Goal: Task Accomplishment & Management: Complete application form

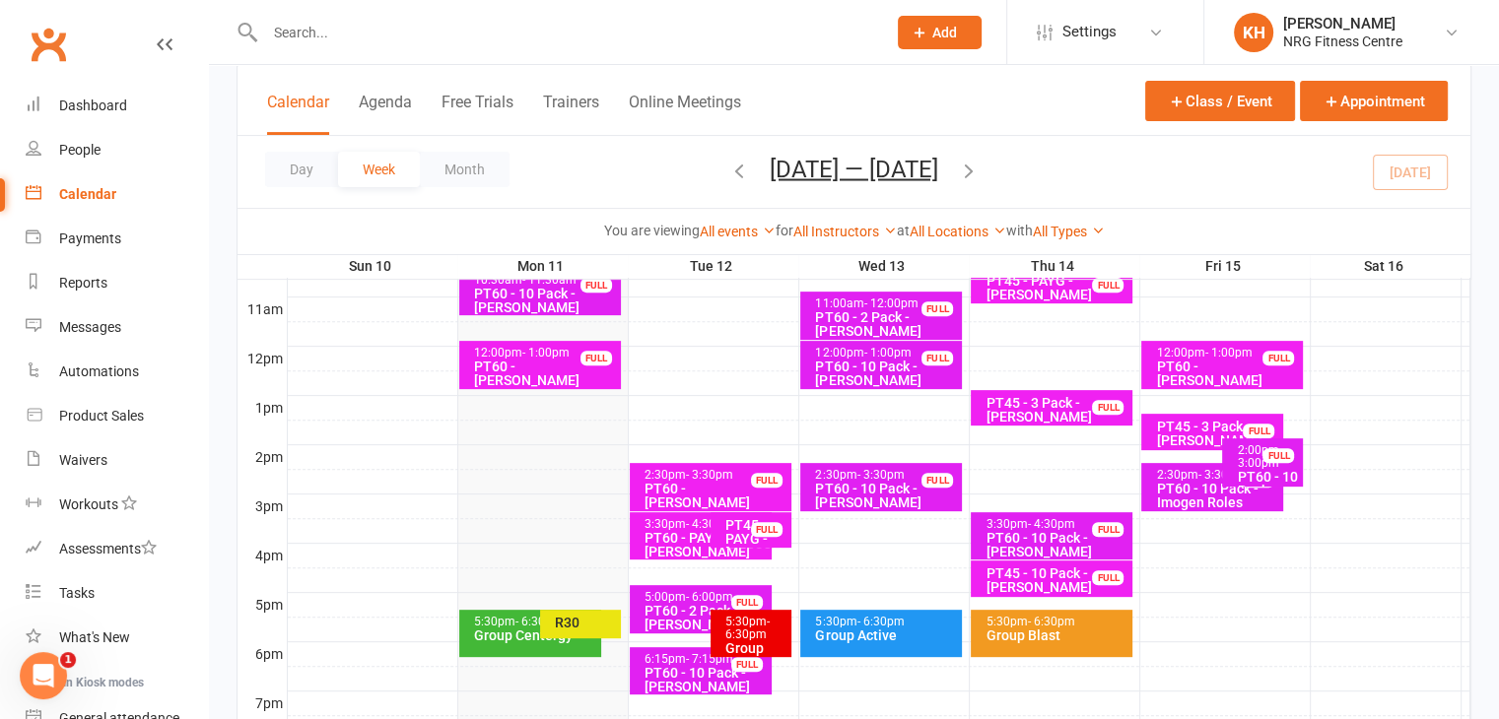
scroll to position [649, 0]
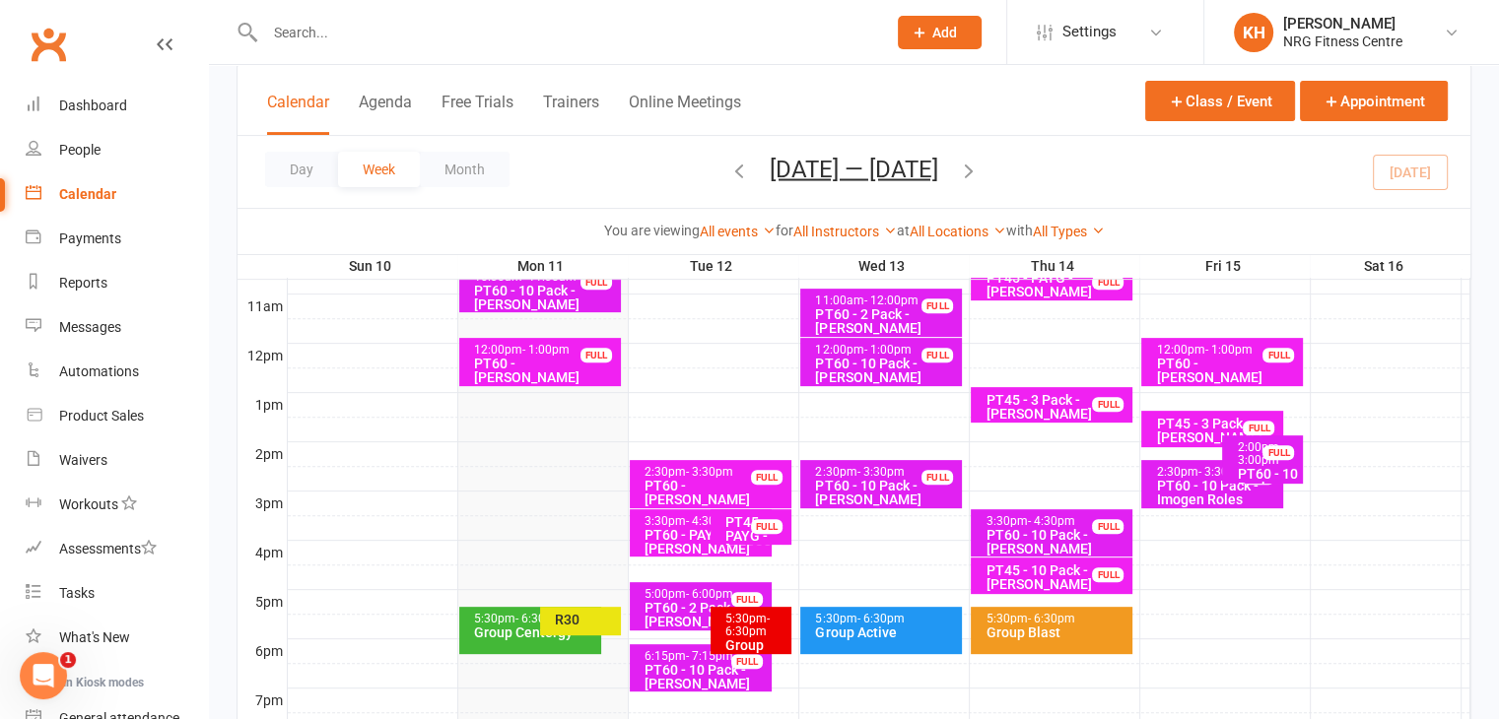
click at [489, 643] on div "5:30pm - 6:30pm Group Centergy" at bounding box center [530, 630] width 142 height 47
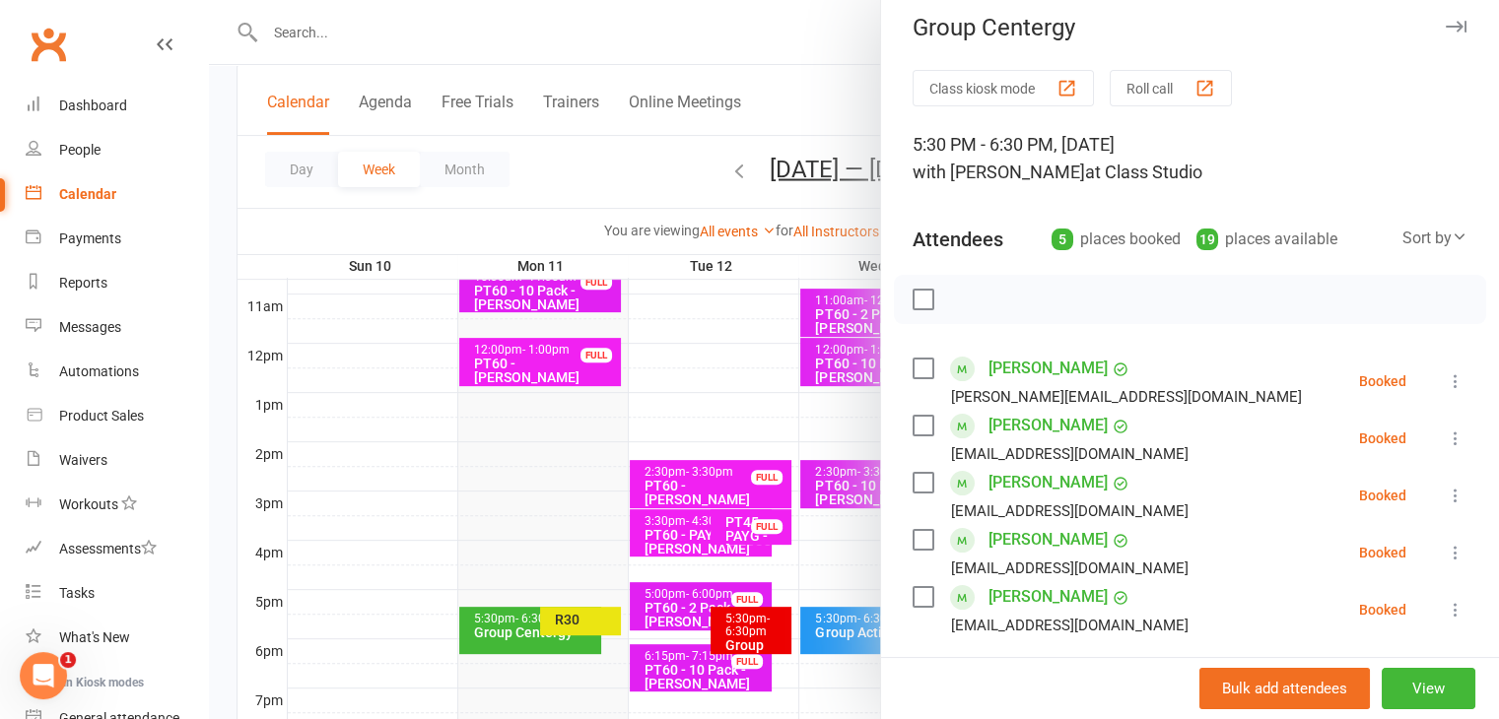
scroll to position [5, 0]
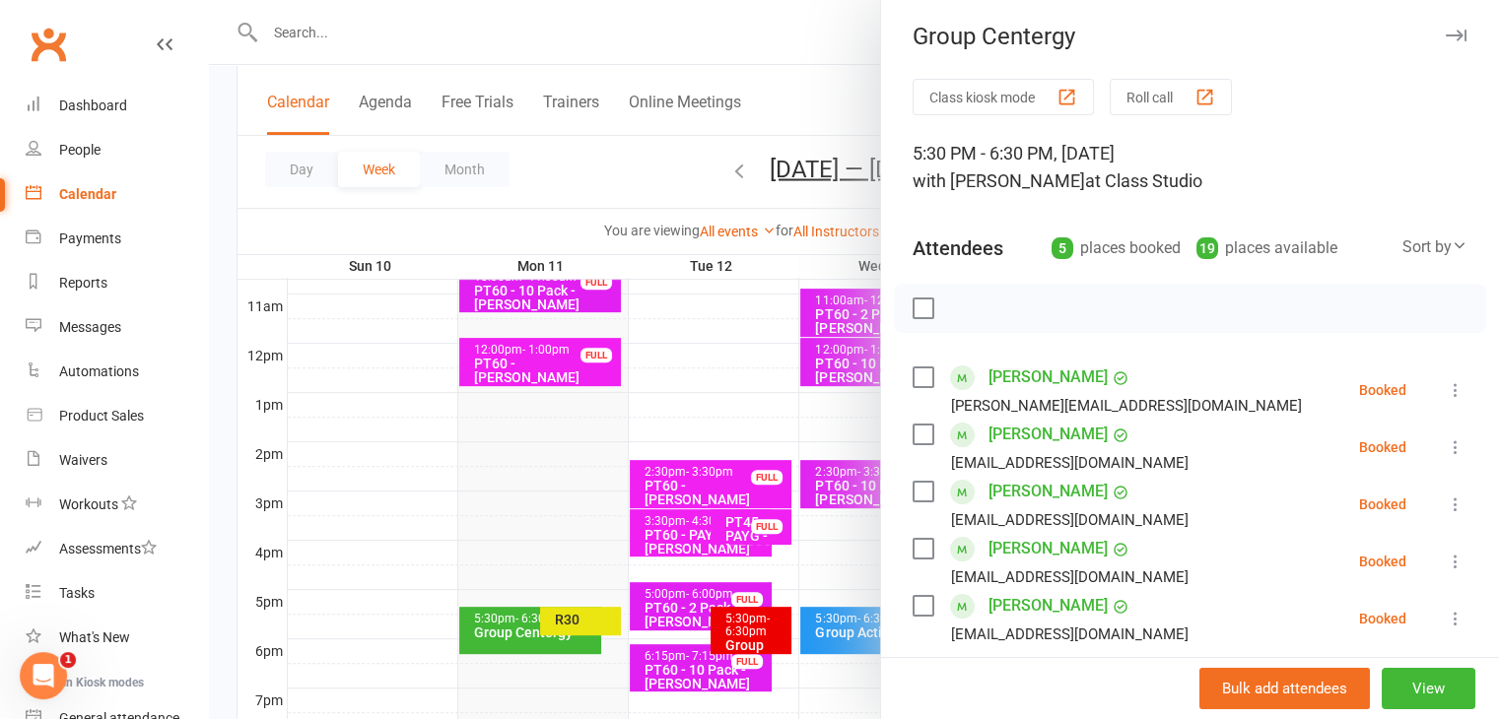
click at [578, 613] on div at bounding box center [854, 359] width 1290 height 719
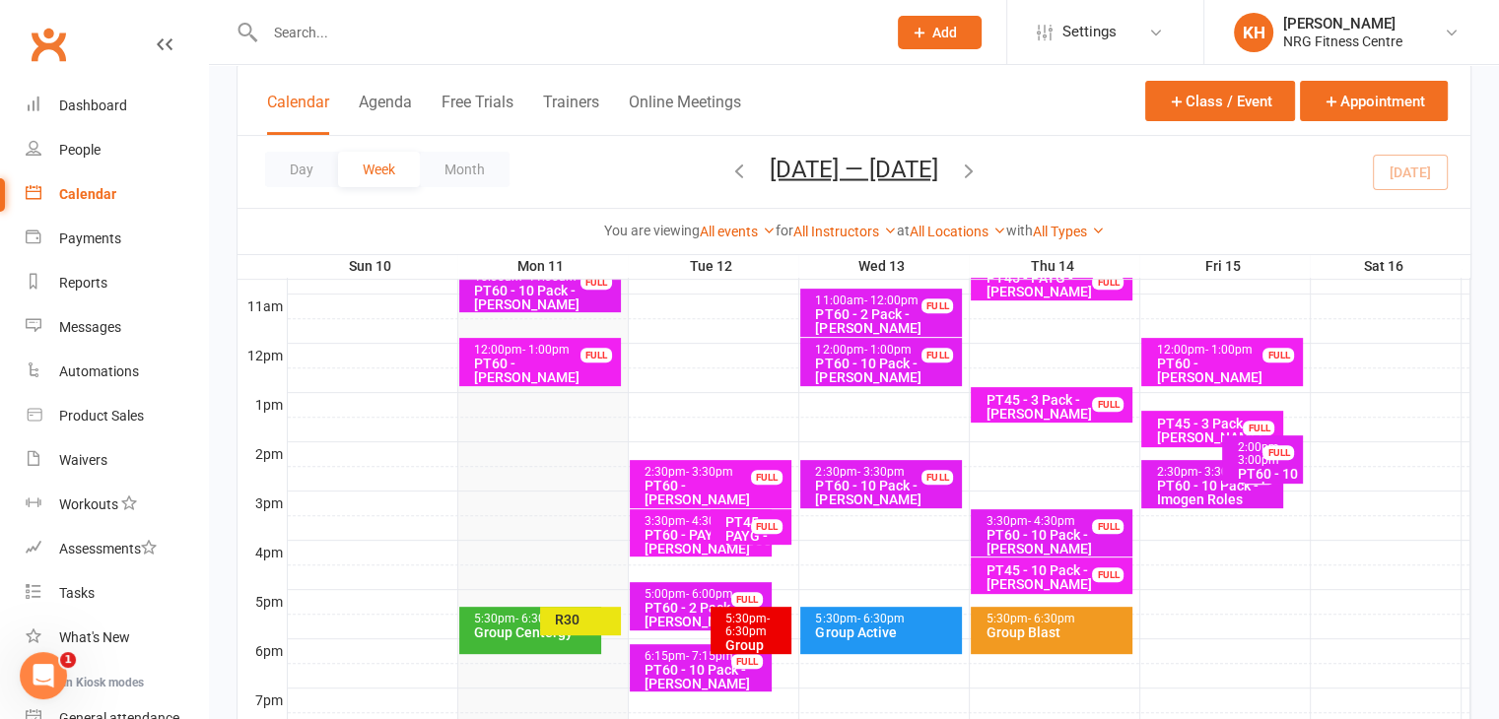
click at [578, 613] on div "R30" at bounding box center [585, 620] width 63 height 14
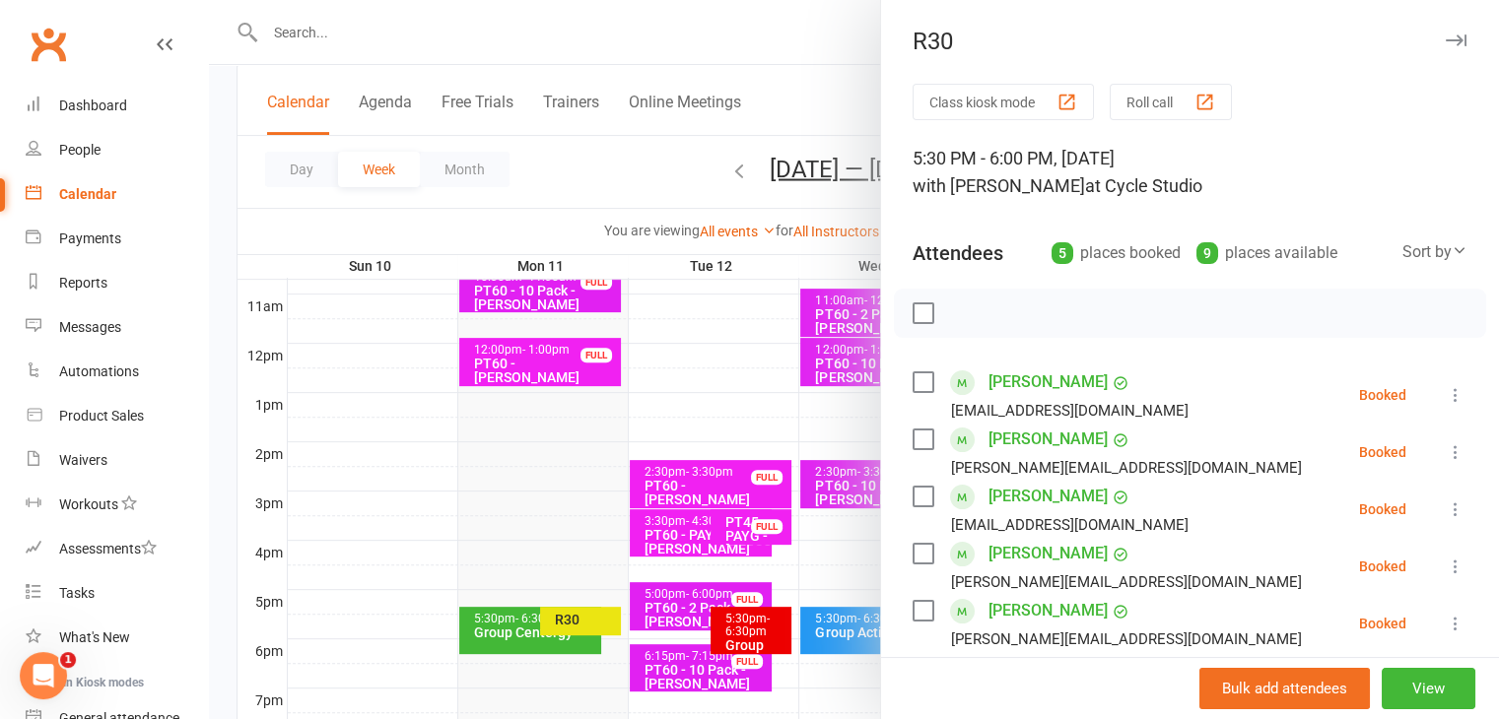
click at [520, 643] on div at bounding box center [854, 359] width 1290 height 719
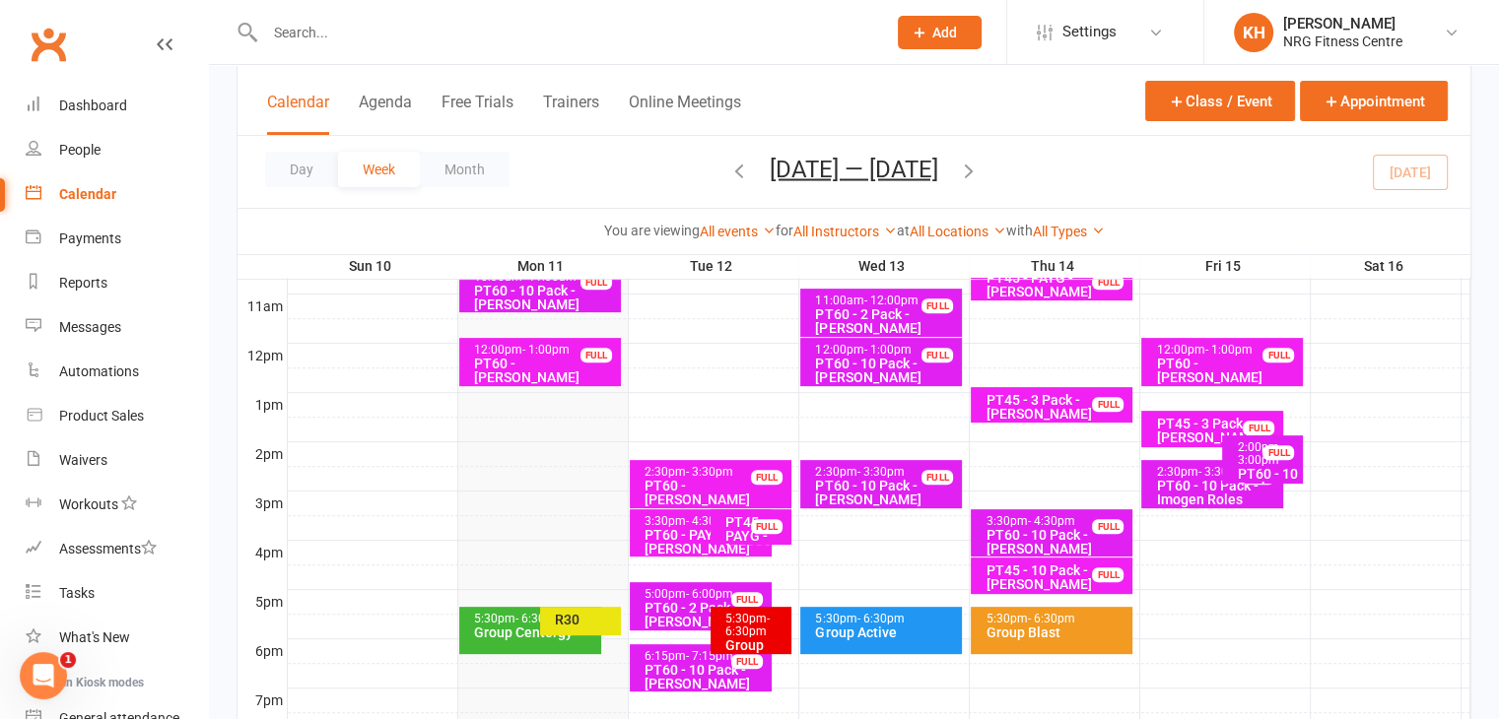
click at [520, 643] on div "5:30pm - 6:30pm Group Centergy" at bounding box center [530, 630] width 142 height 47
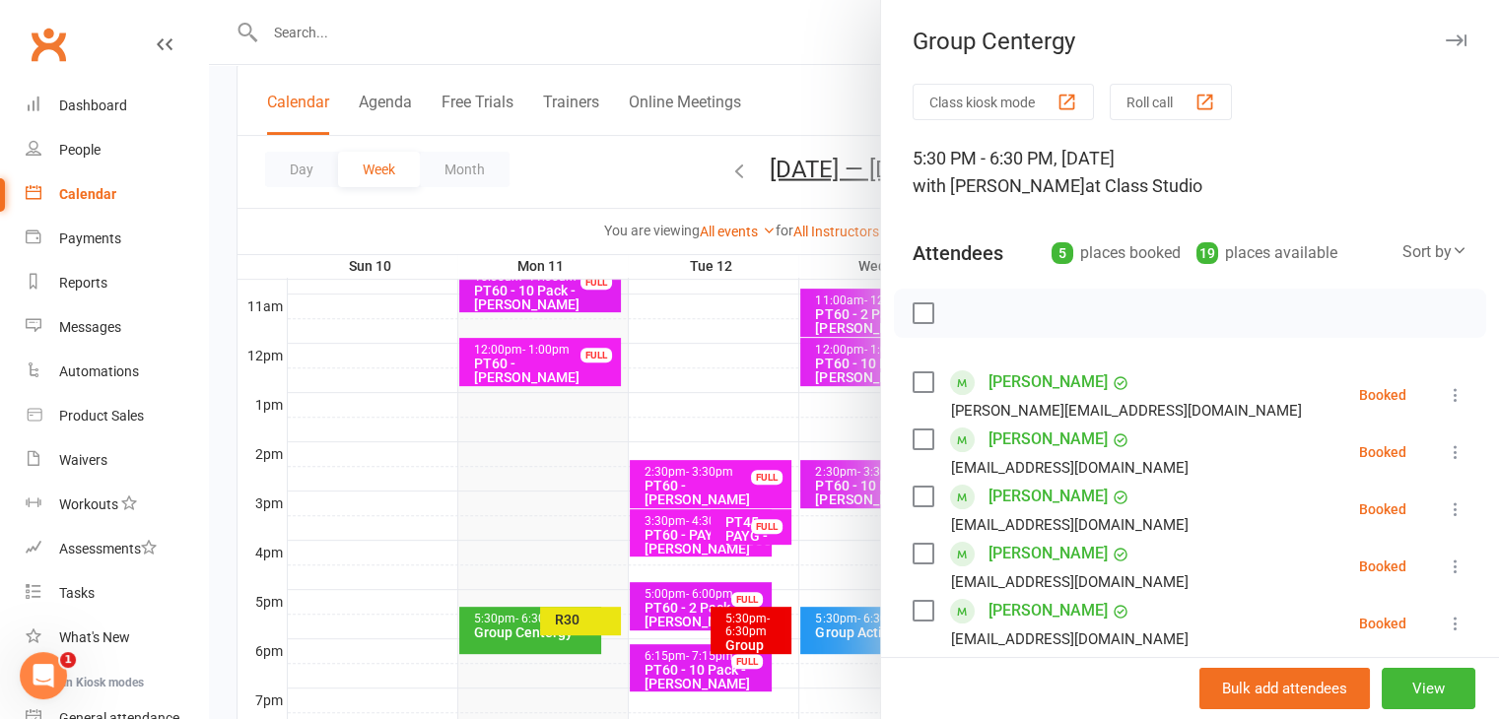
click at [1444, 45] on button "button" at bounding box center [1456, 41] width 24 height 24
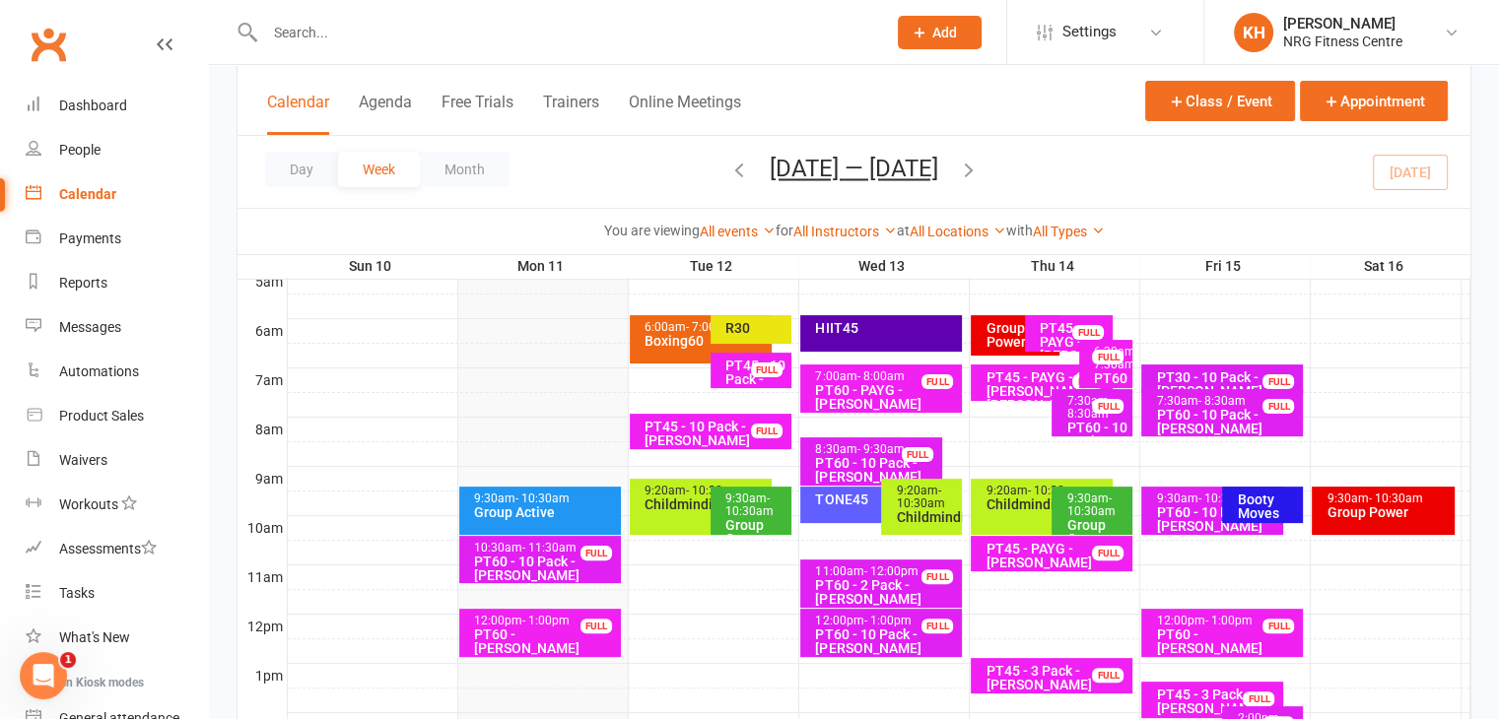
scroll to position [406, 0]
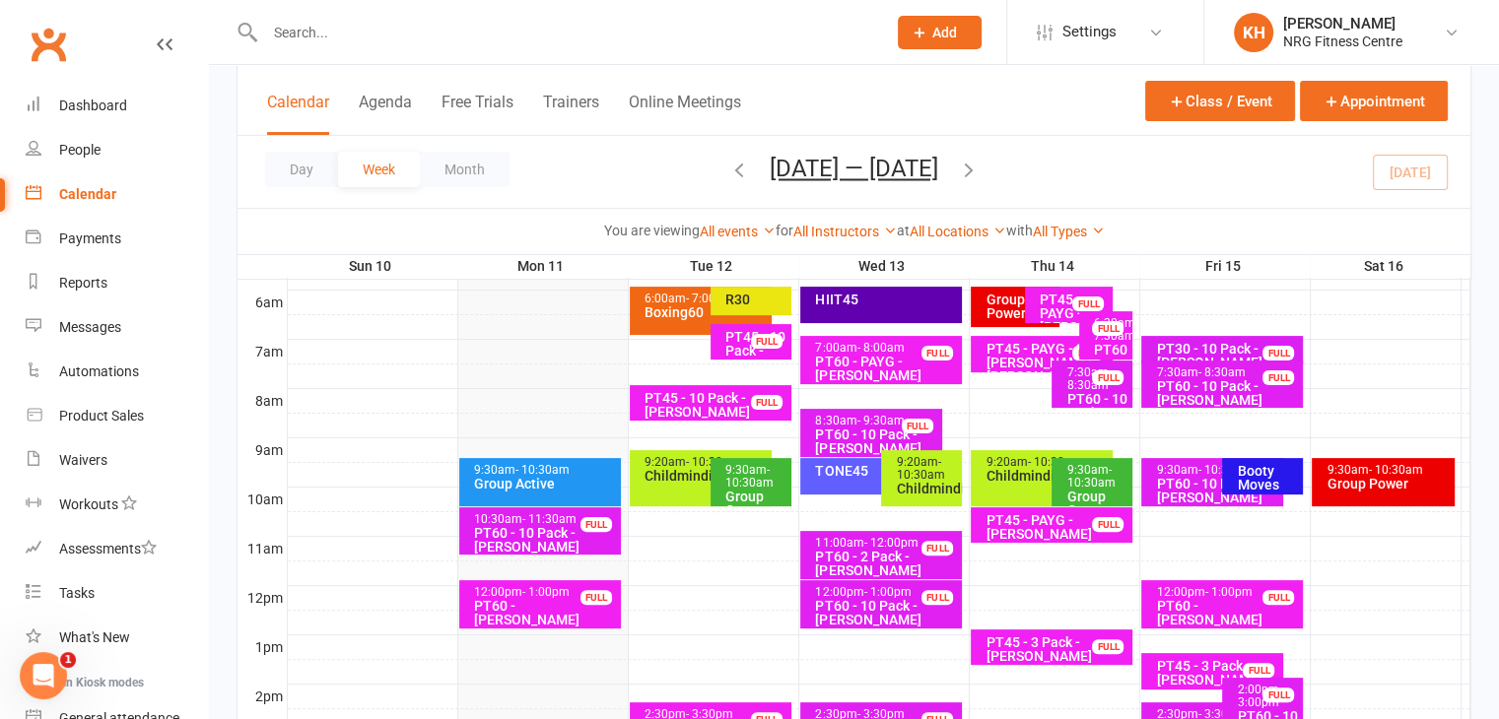
click at [676, 309] on div "Boxing60" at bounding box center [706, 313] width 124 height 14
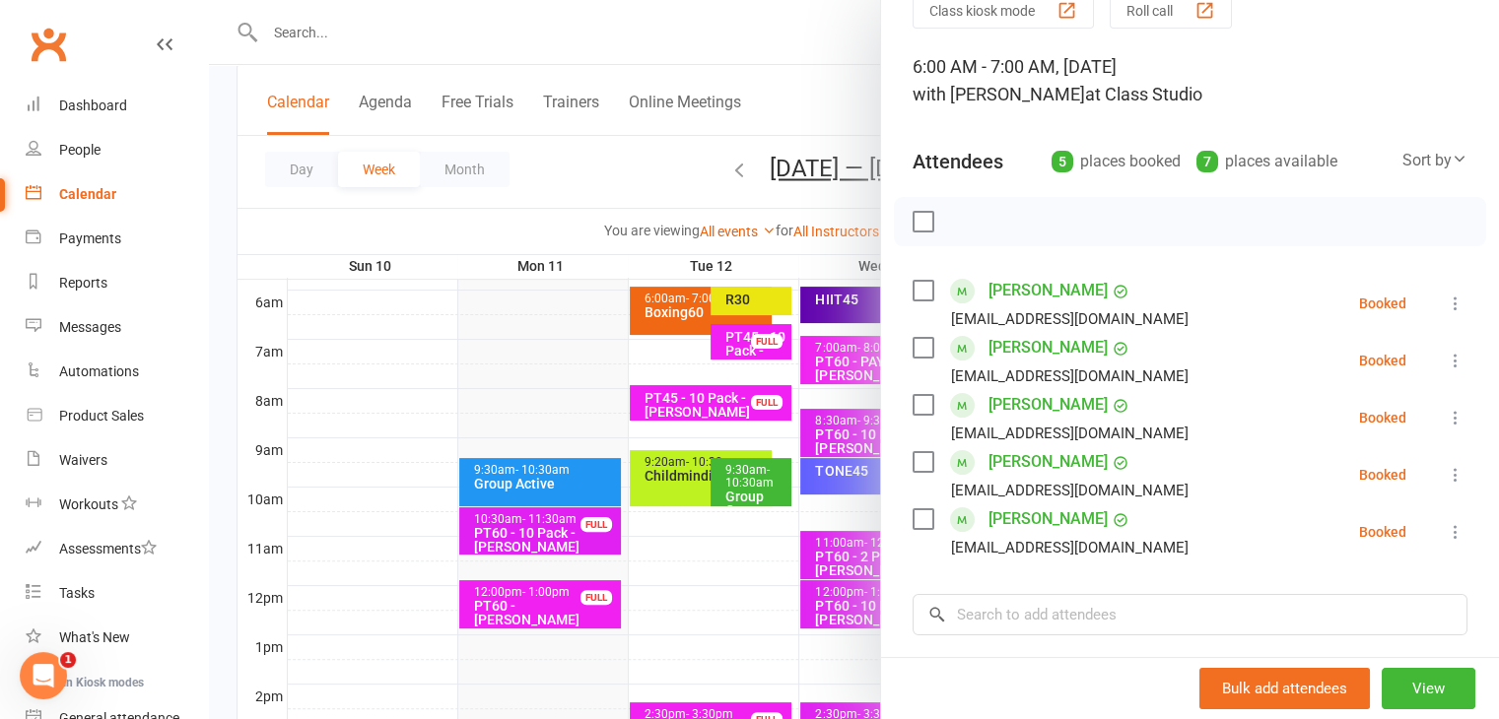
scroll to position [0, 0]
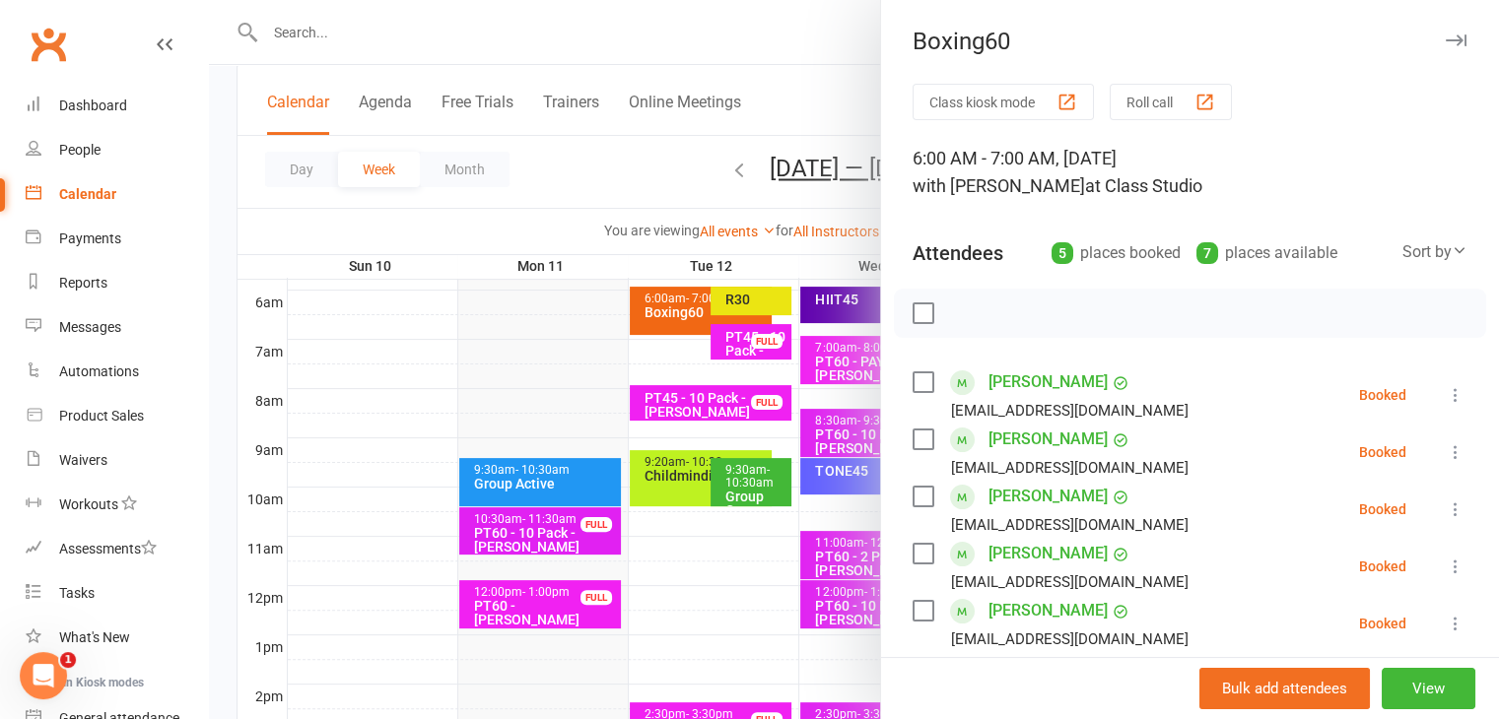
click at [1446, 42] on icon "button" at bounding box center [1456, 40] width 21 height 12
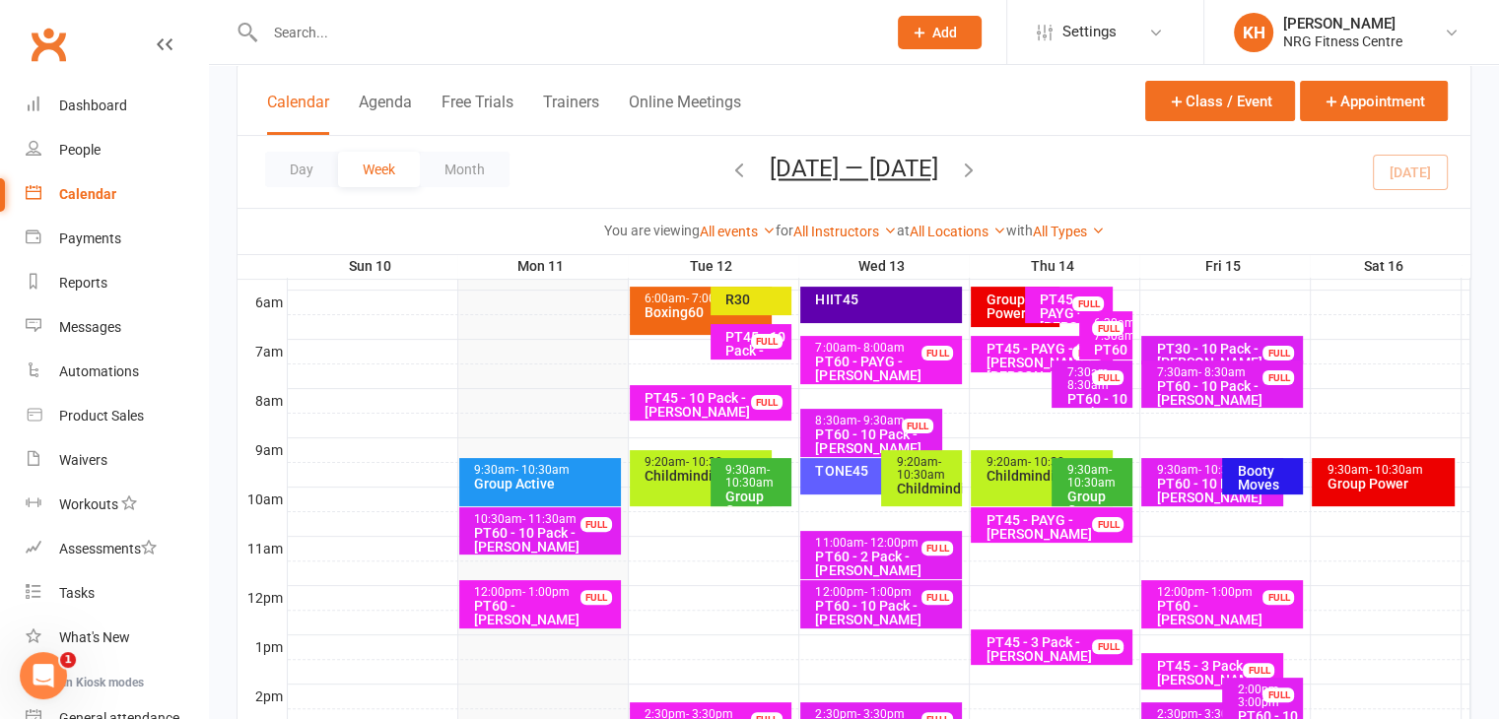
click at [739, 296] on div "R30" at bounding box center [755, 300] width 63 height 14
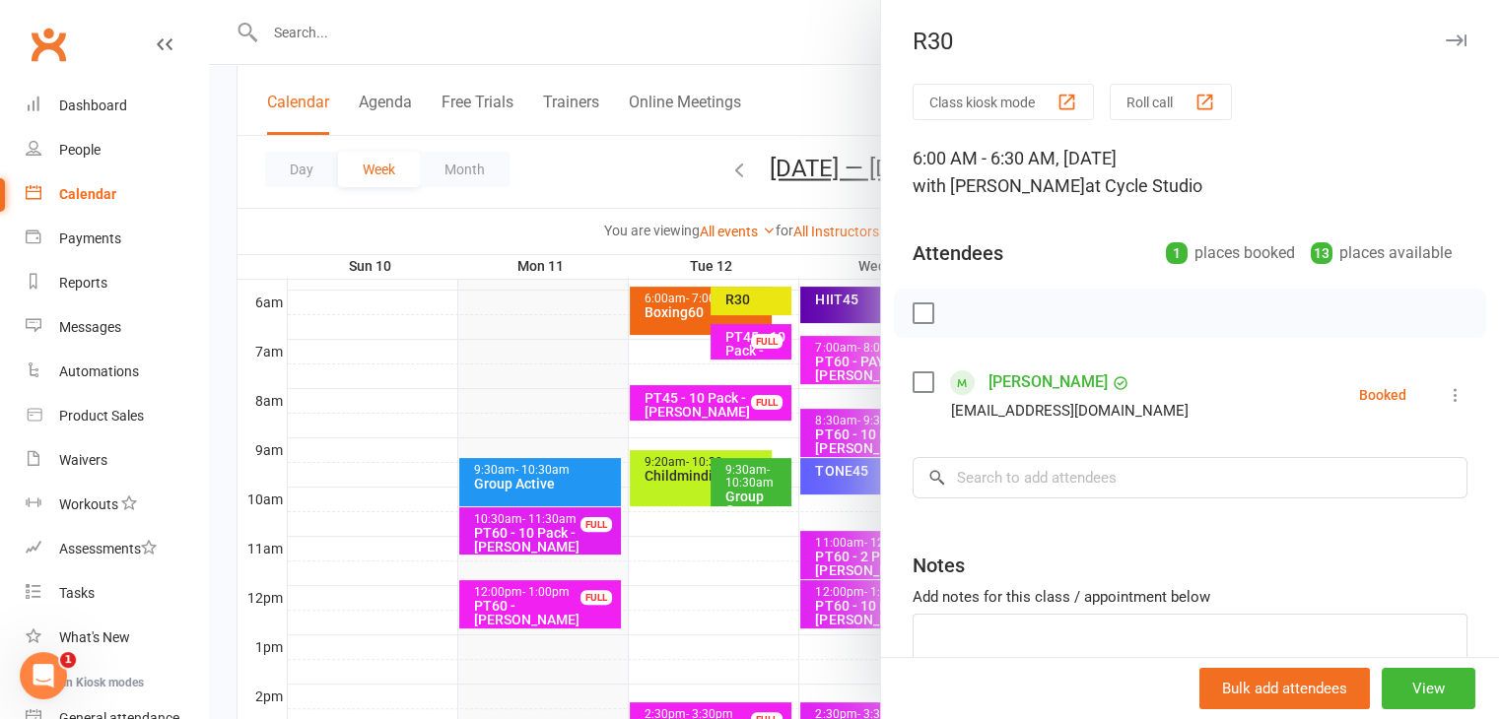
click at [1446, 36] on icon "button" at bounding box center [1456, 40] width 21 height 12
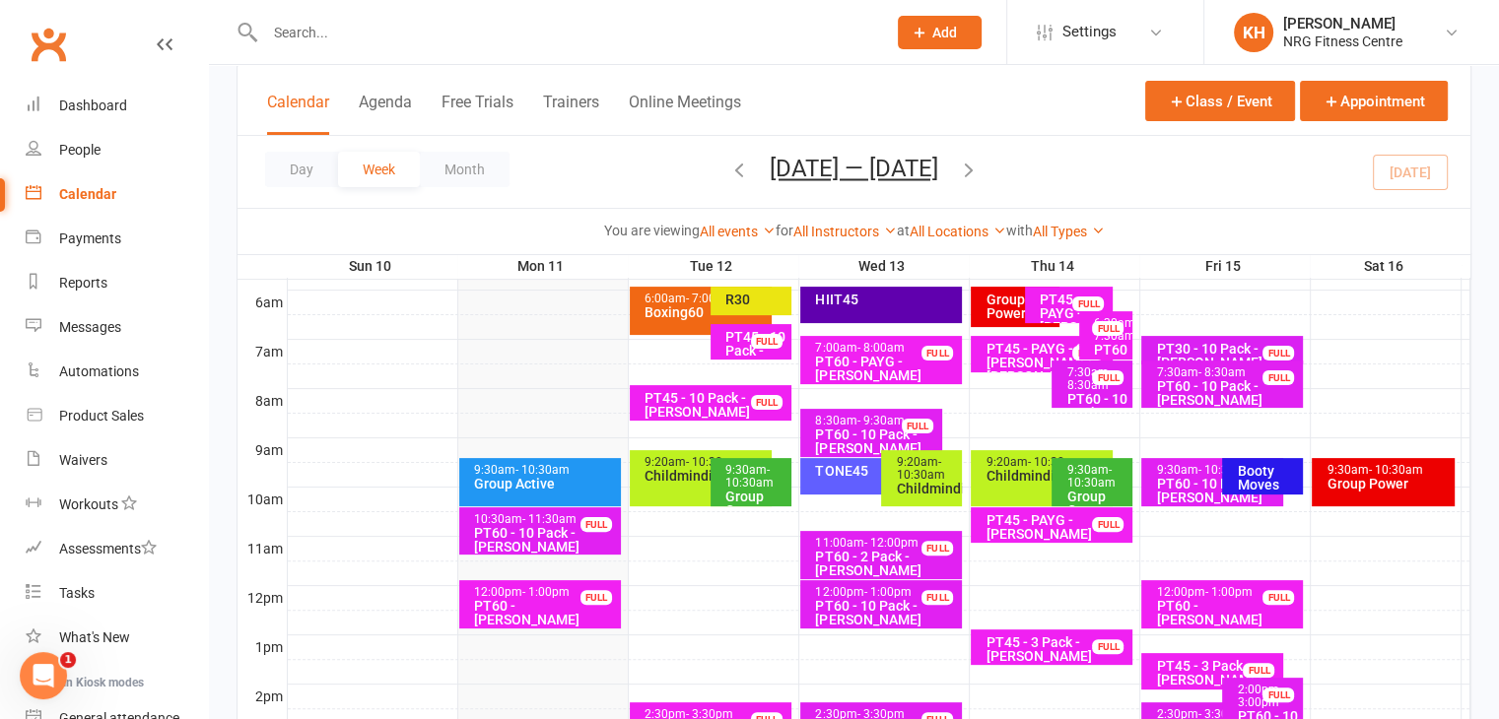
click at [889, 308] on div "HIIT45" at bounding box center [881, 305] width 162 height 36
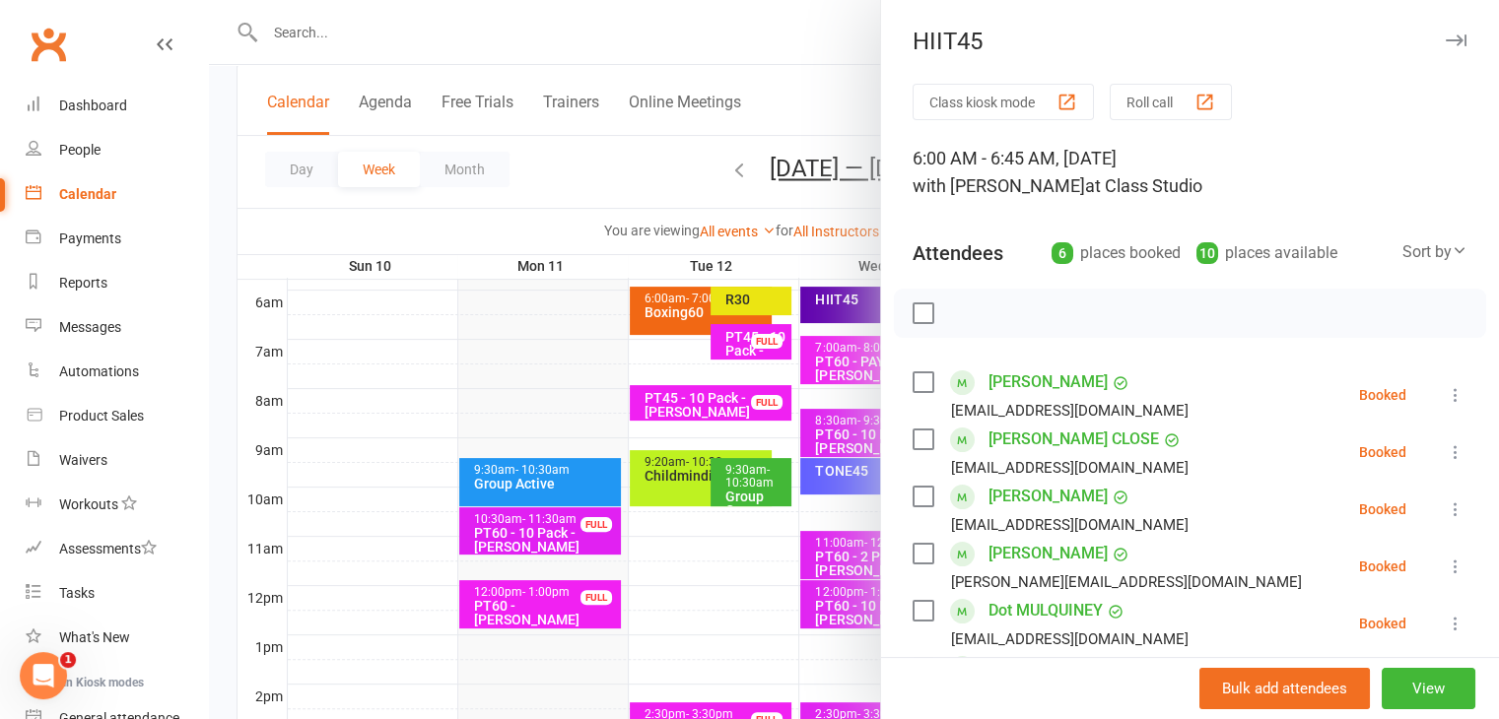
click at [1446, 37] on icon "button" at bounding box center [1456, 40] width 21 height 12
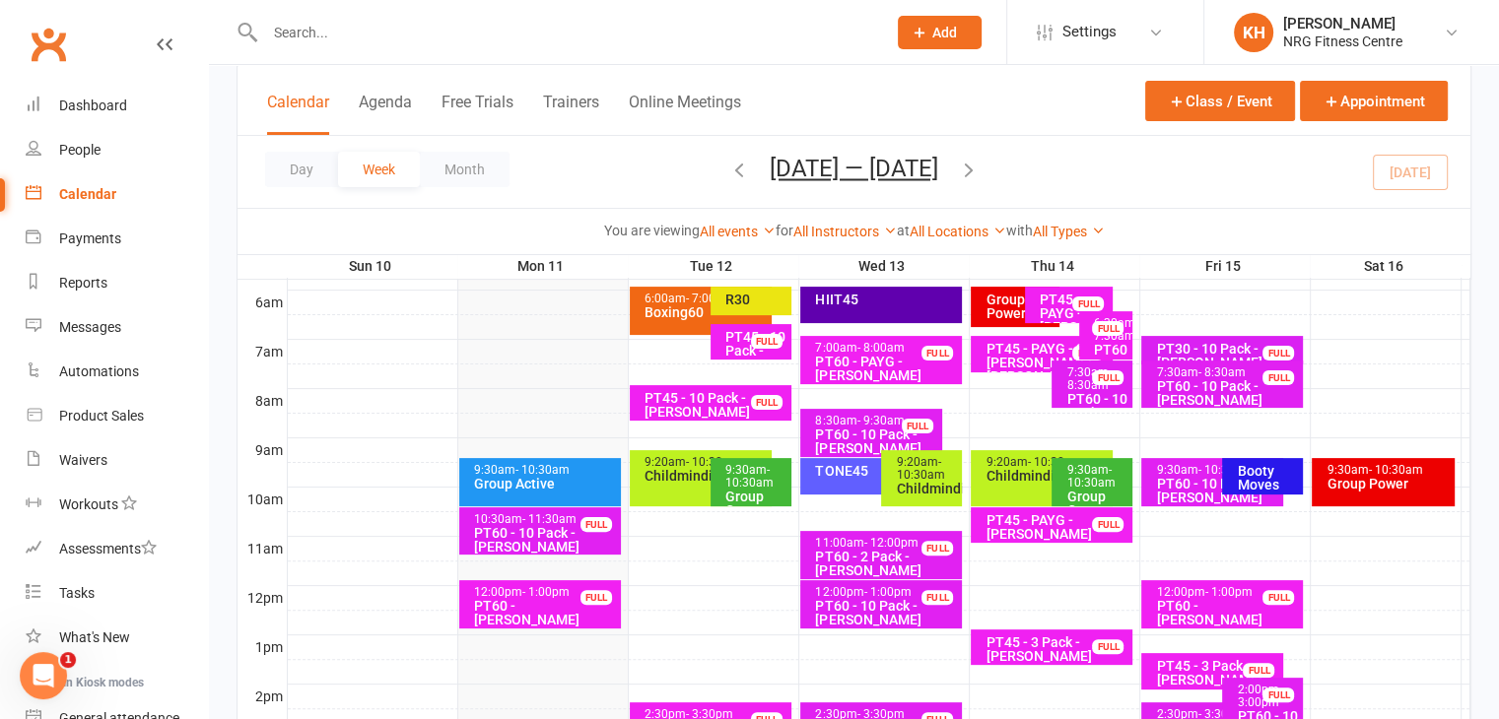
click at [1262, 474] on div "Booty Moves" at bounding box center [1267, 478] width 63 height 28
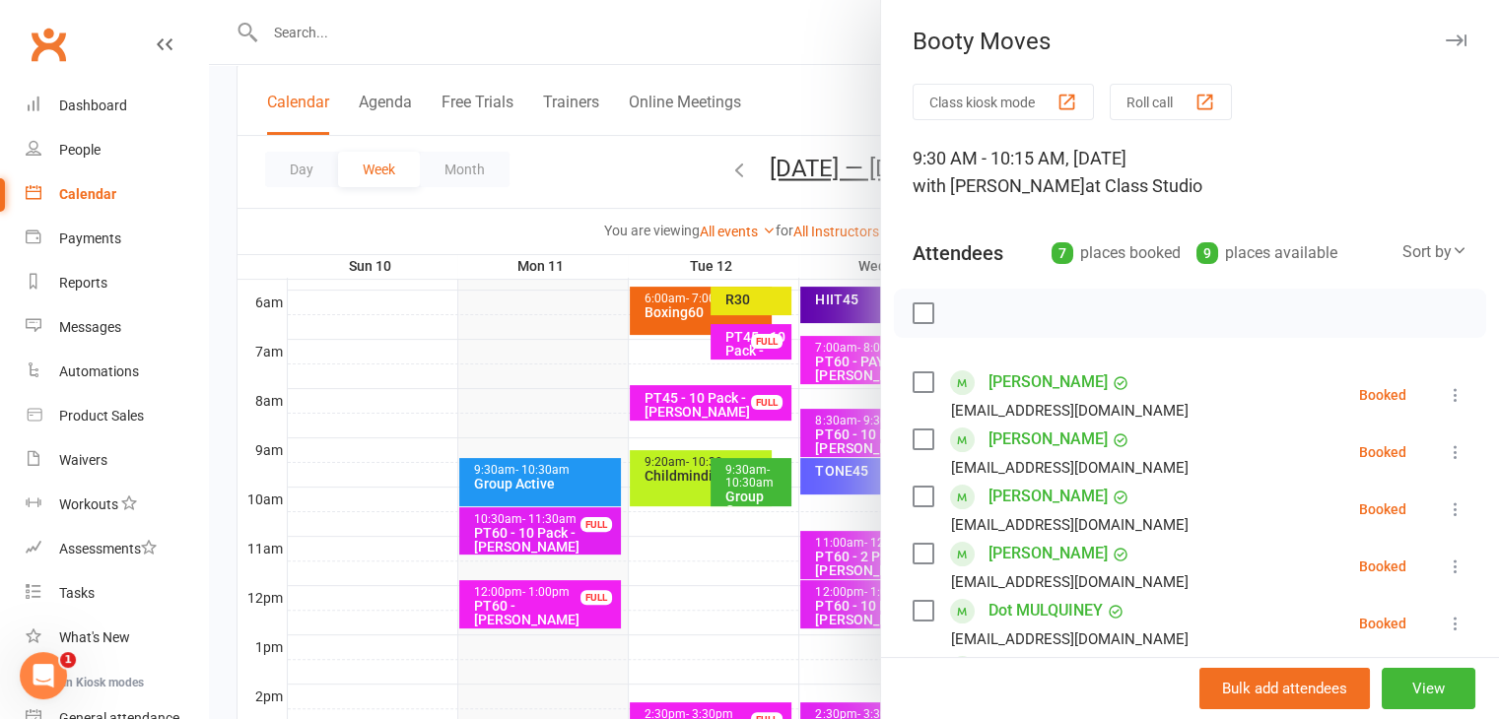
click at [1446, 36] on icon "button" at bounding box center [1456, 40] width 21 height 12
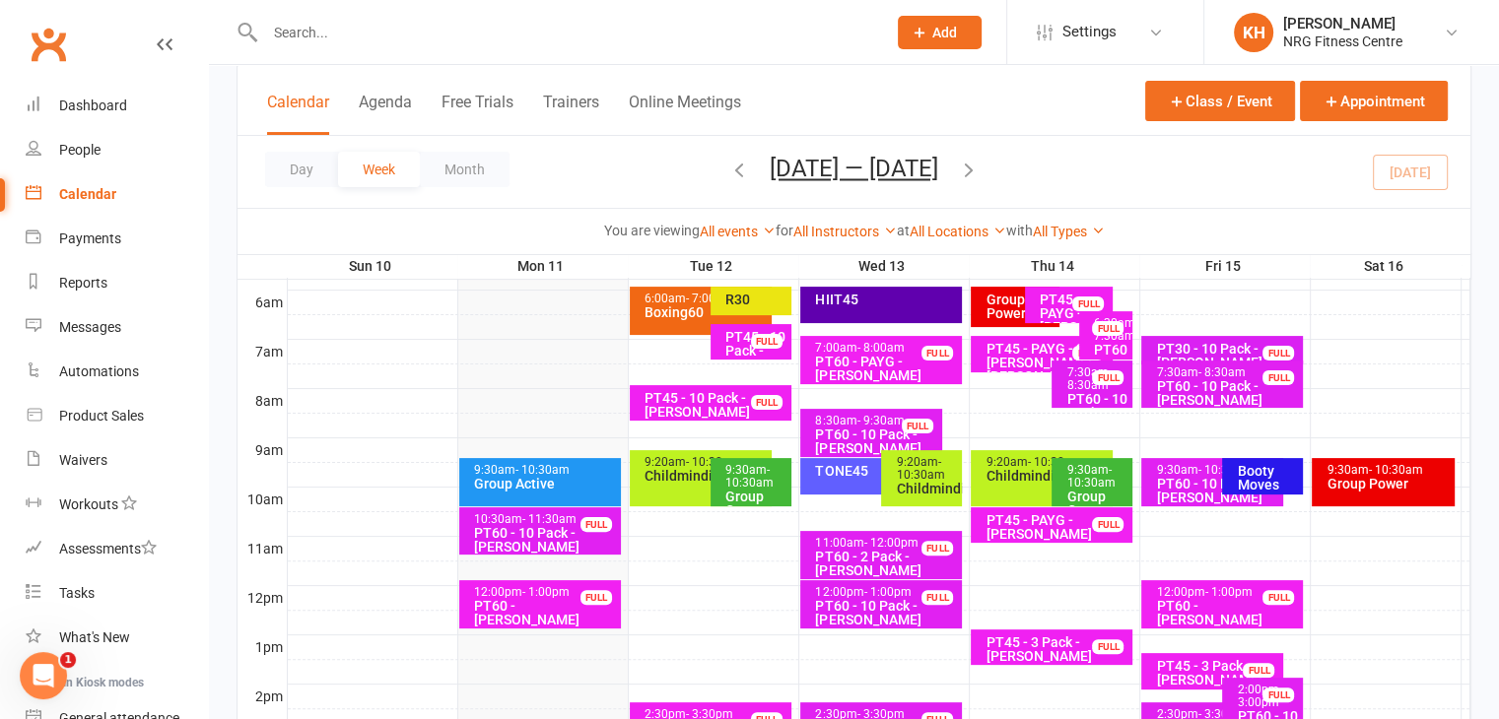
click at [1163, 472] on div "9:30am - 10:30am" at bounding box center [1217, 470] width 124 height 13
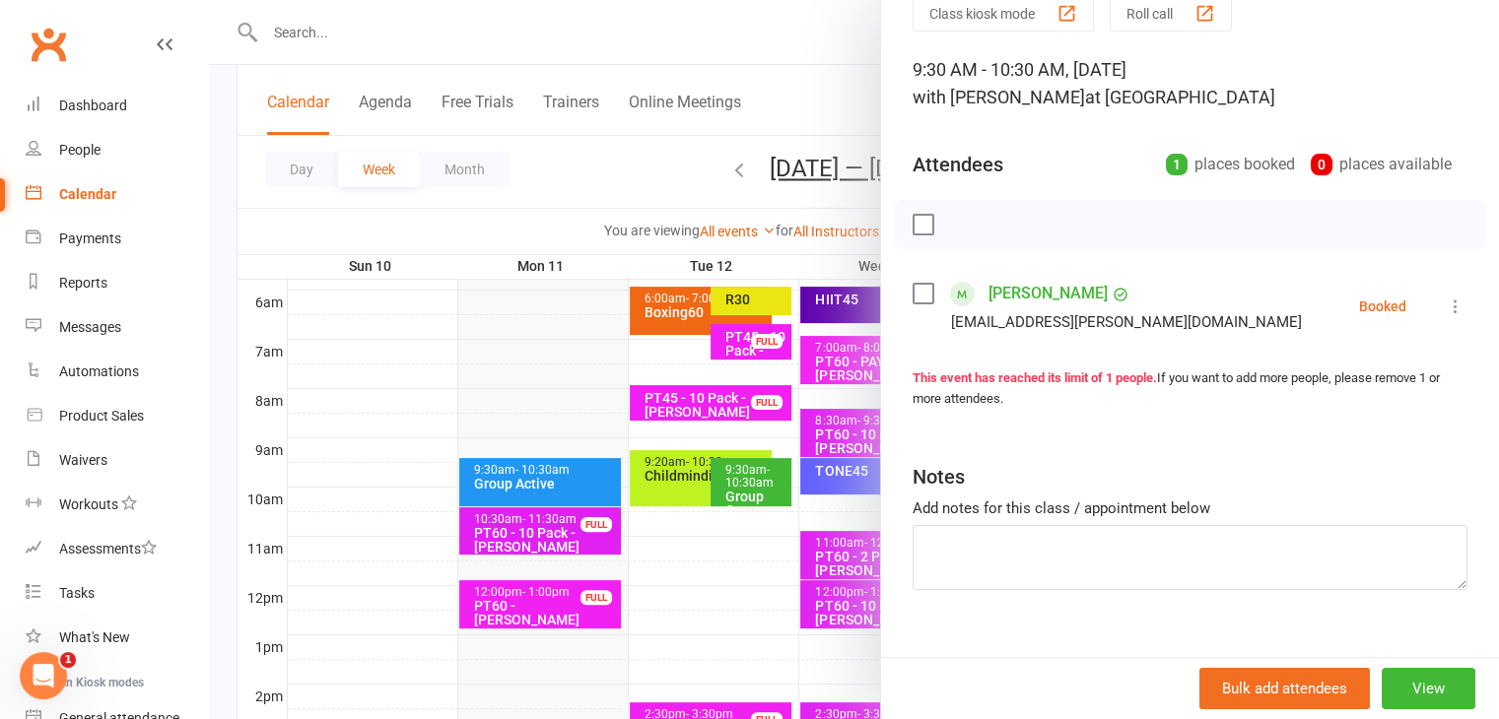
scroll to position [99, 0]
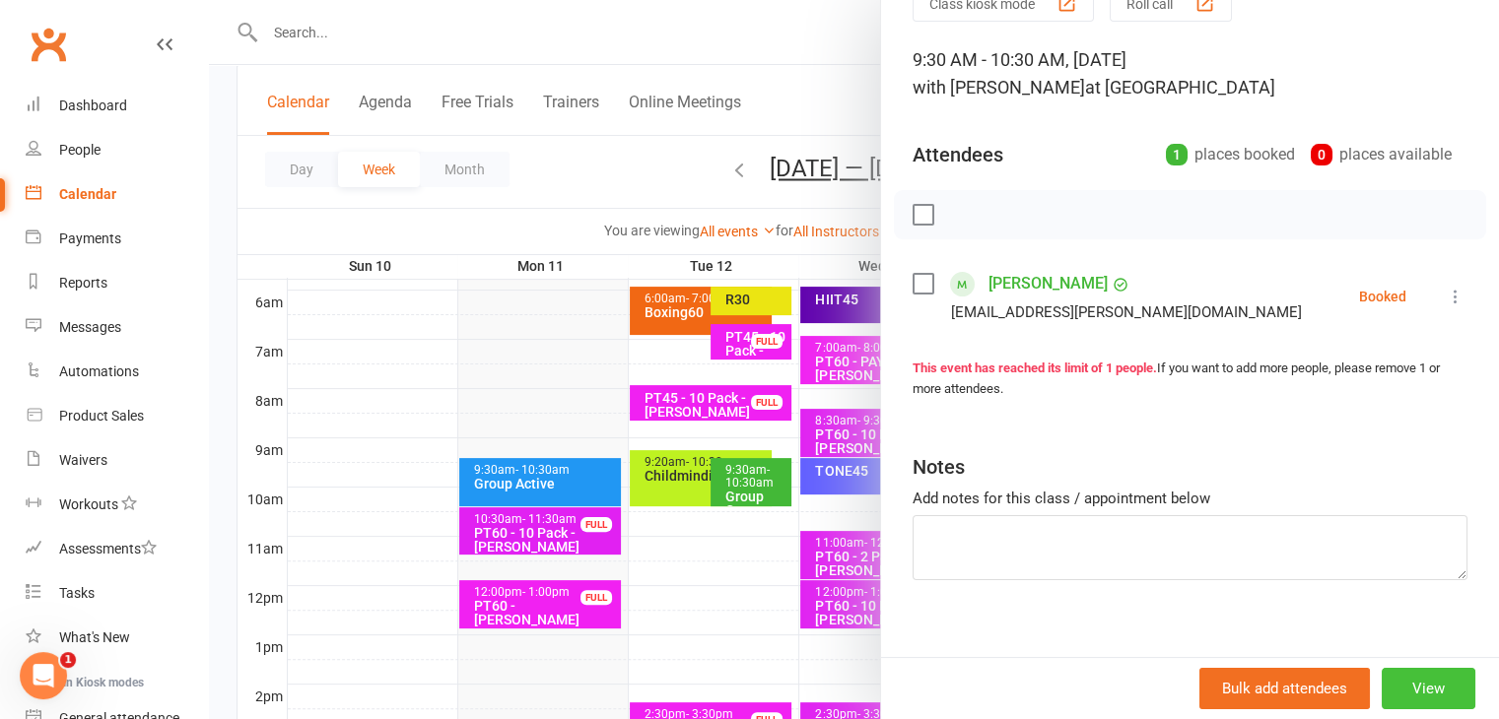
click at [1382, 688] on button "View" at bounding box center [1429, 688] width 94 height 41
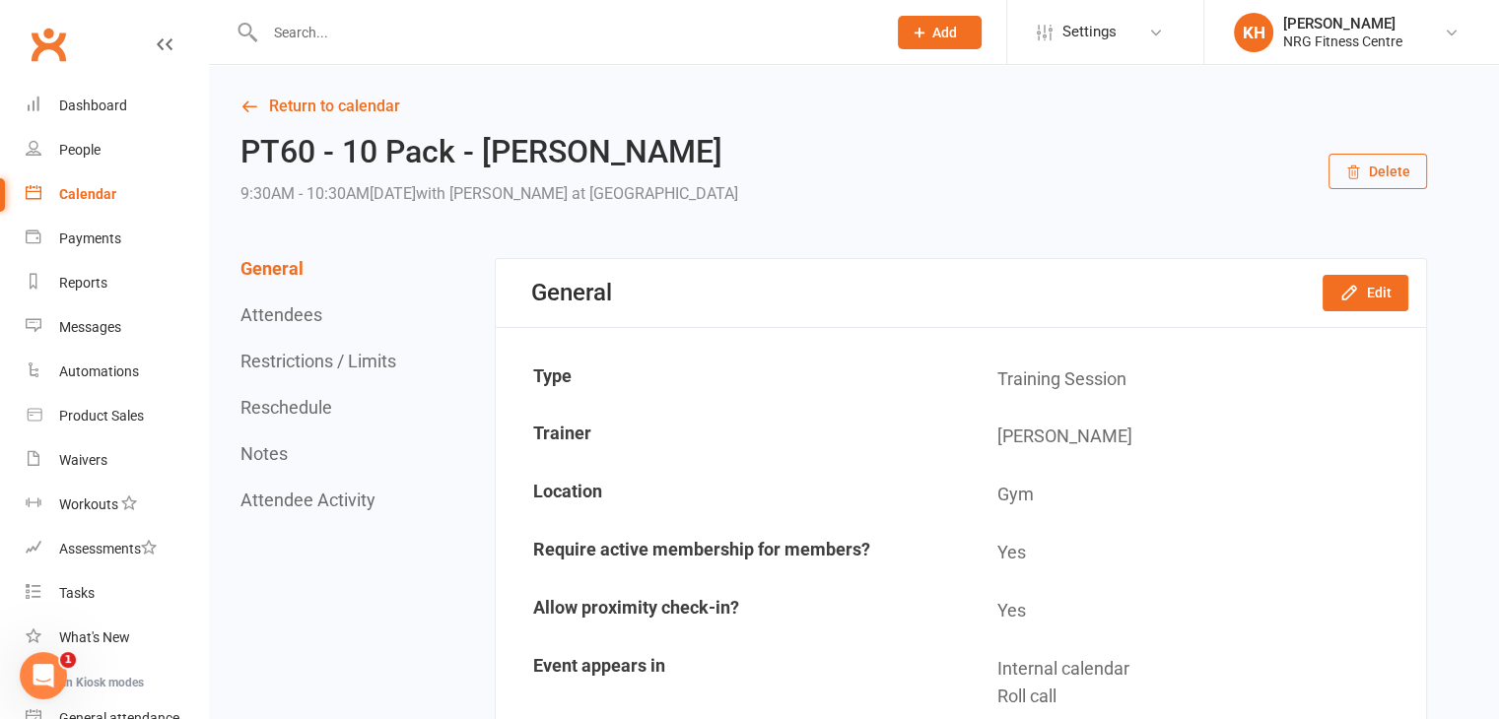
click at [1385, 171] on button "Delete" at bounding box center [1378, 171] width 99 height 35
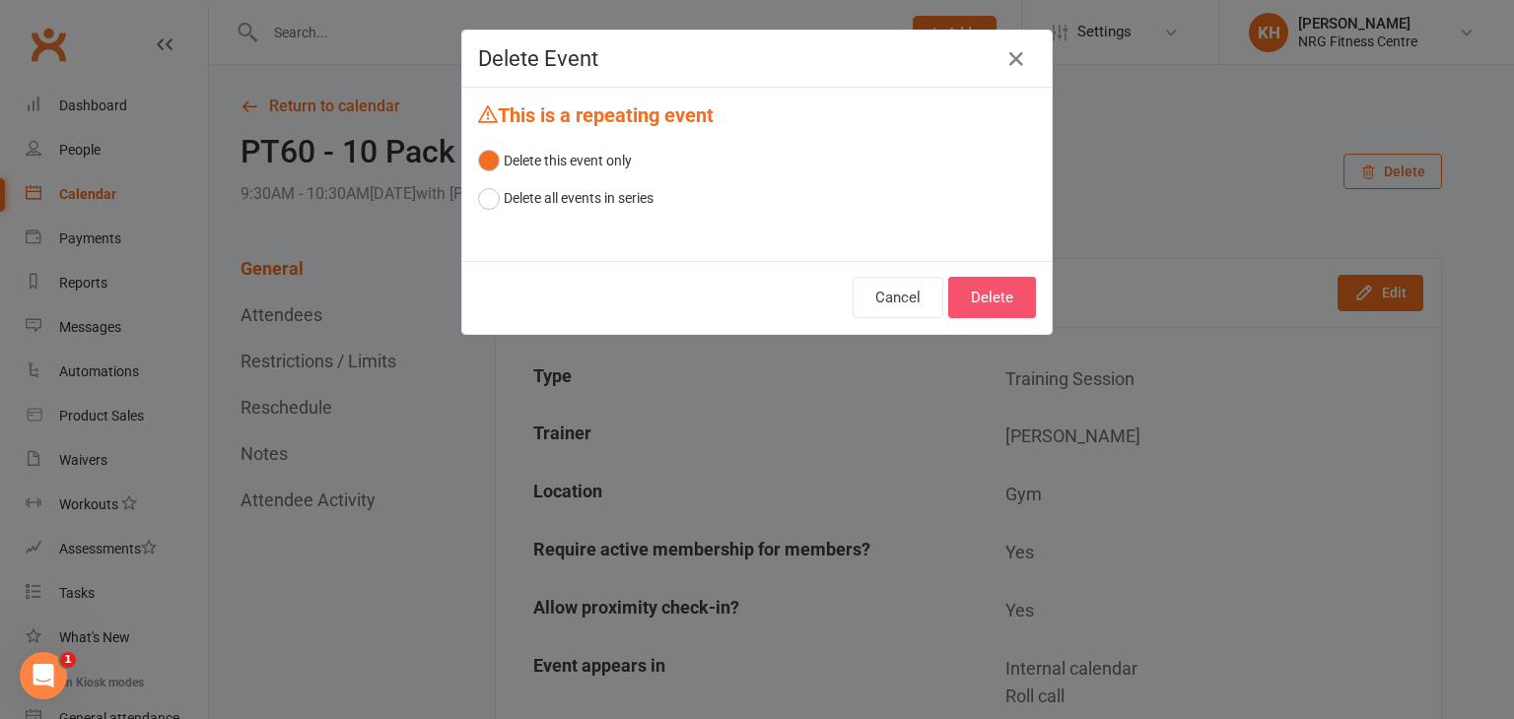
click at [991, 308] on button "Delete" at bounding box center [992, 297] width 88 height 41
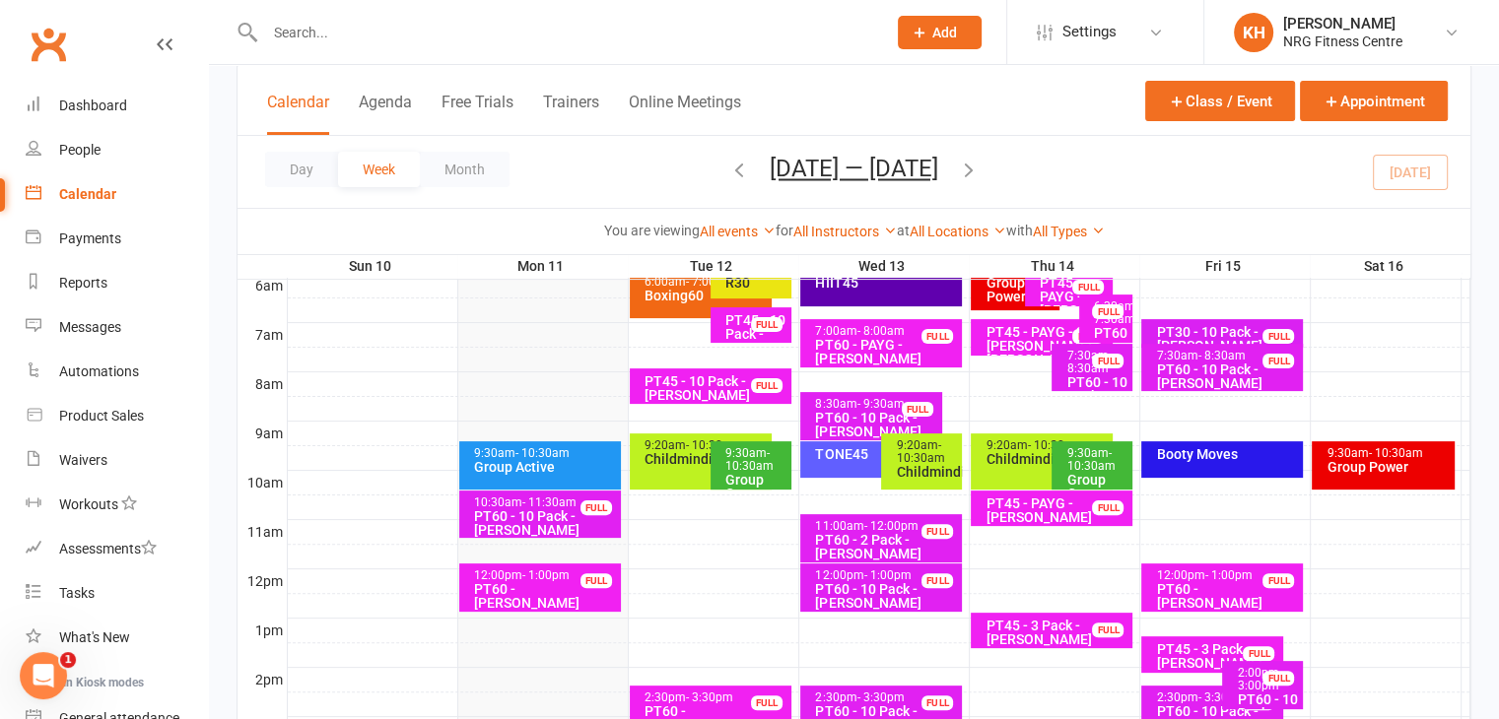
scroll to position [429, 0]
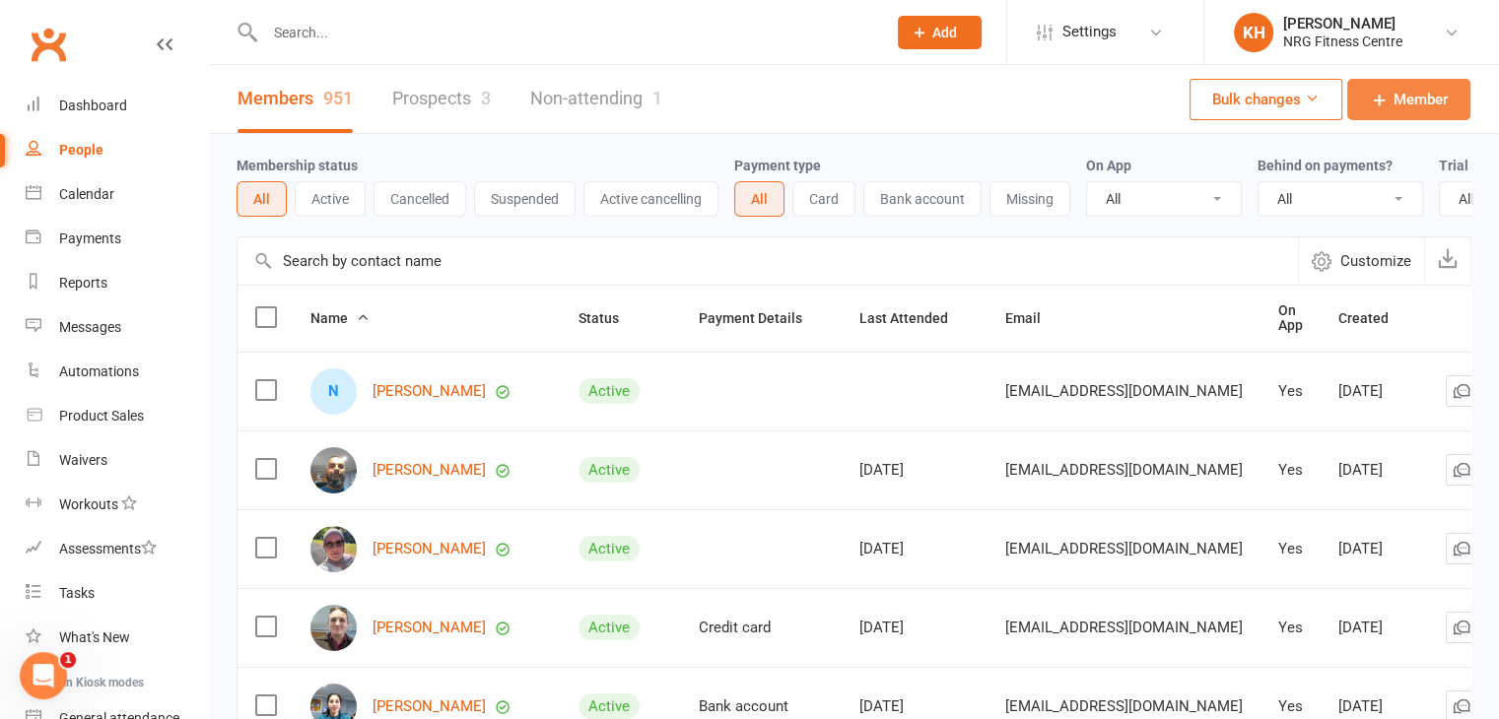
click at [1397, 103] on span "Member" at bounding box center [1421, 100] width 54 height 24
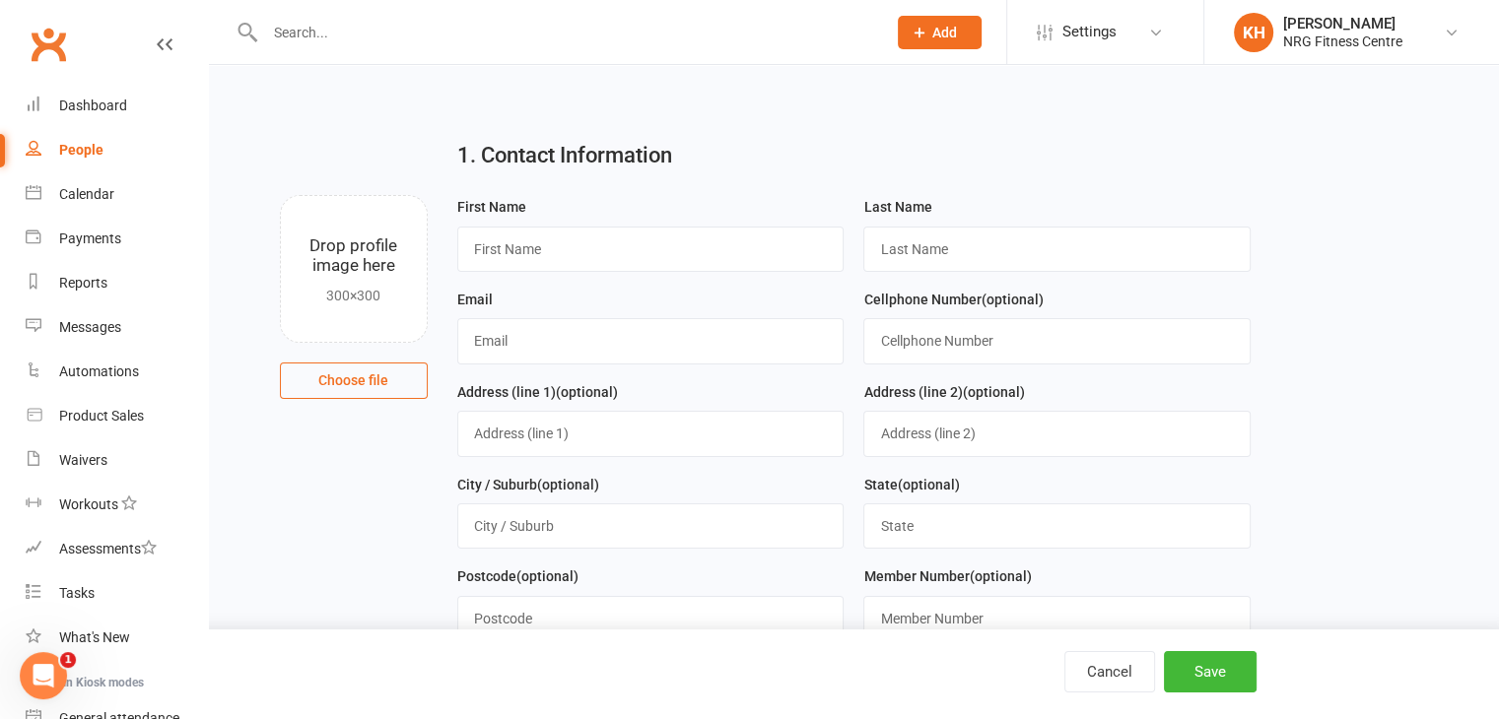
click at [68, 139] on link "People" at bounding box center [117, 150] width 182 height 44
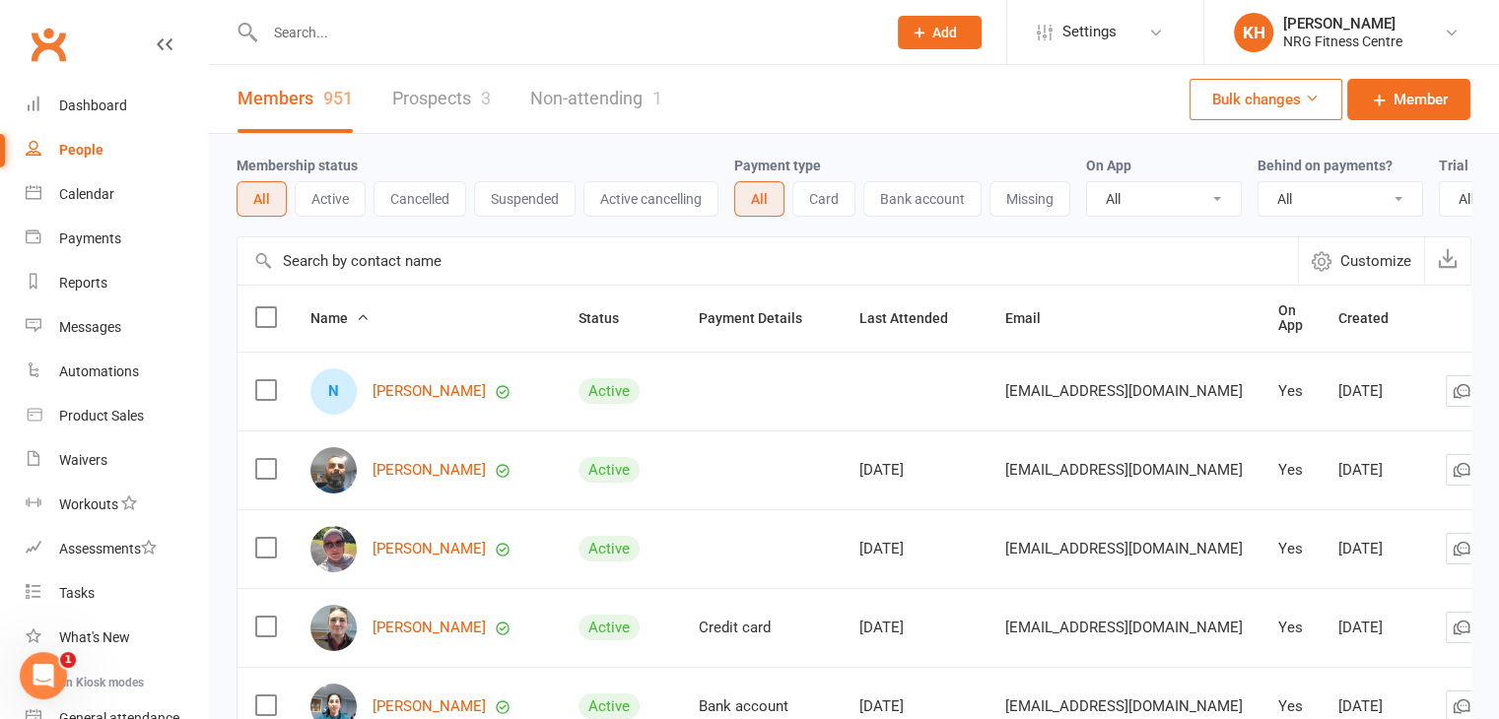
click at [258, 44] on div at bounding box center [555, 32] width 636 height 64
click at [284, 27] on input "text" at bounding box center [565, 33] width 613 height 28
type input "dinnervil"
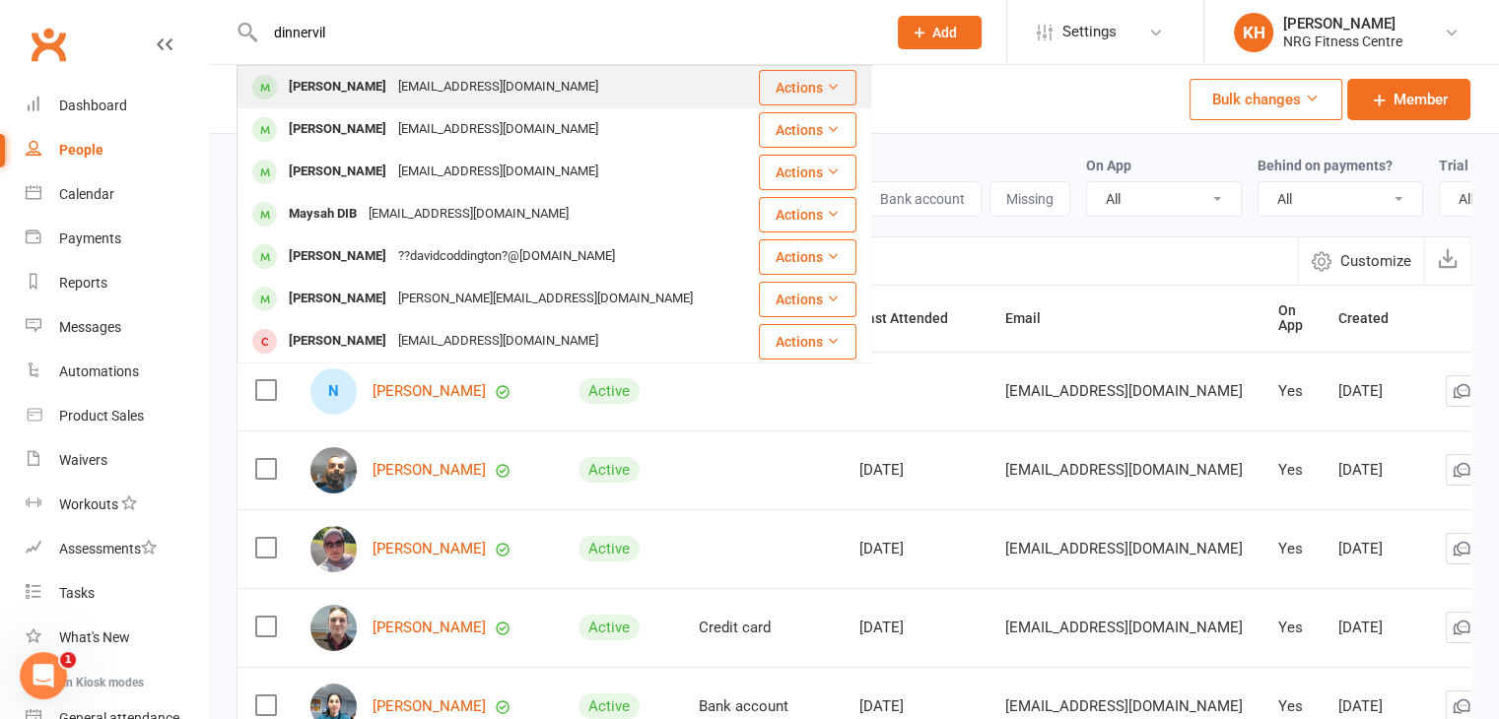
click at [323, 76] on div "[PERSON_NAME]" at bounding box center [337, 87] width 109 height 29
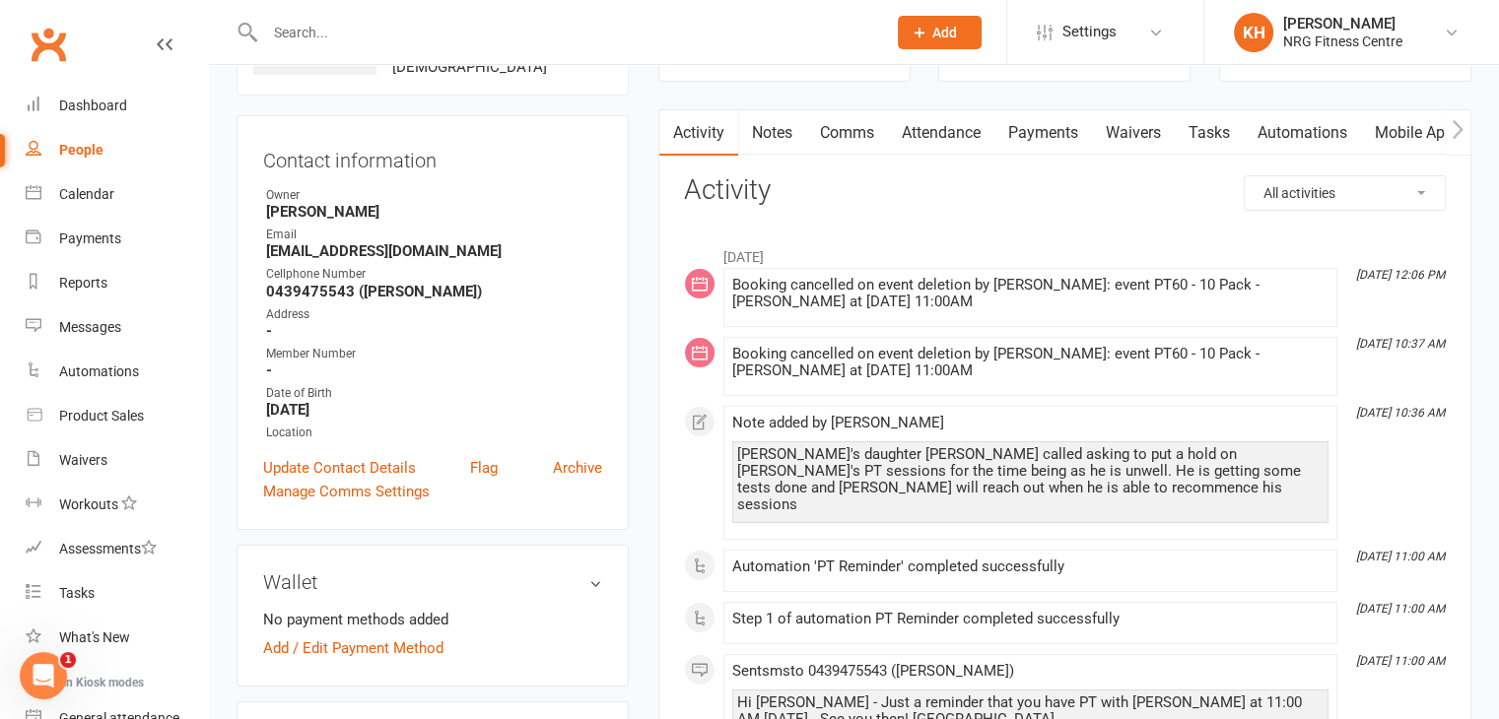
scroll to position [65, 0]
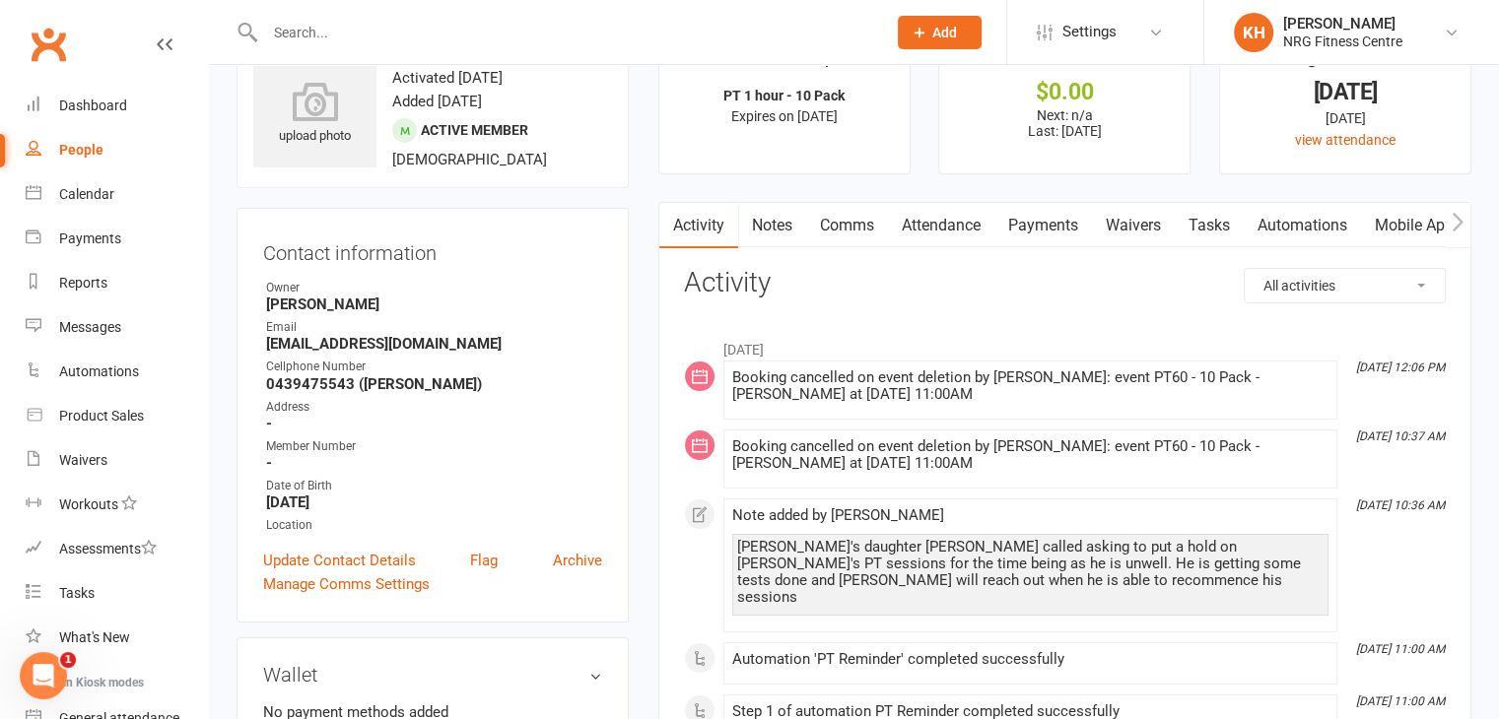
click at [955, 241] on link "Attendance" at bounding box center [941, 225] width 106 height 45
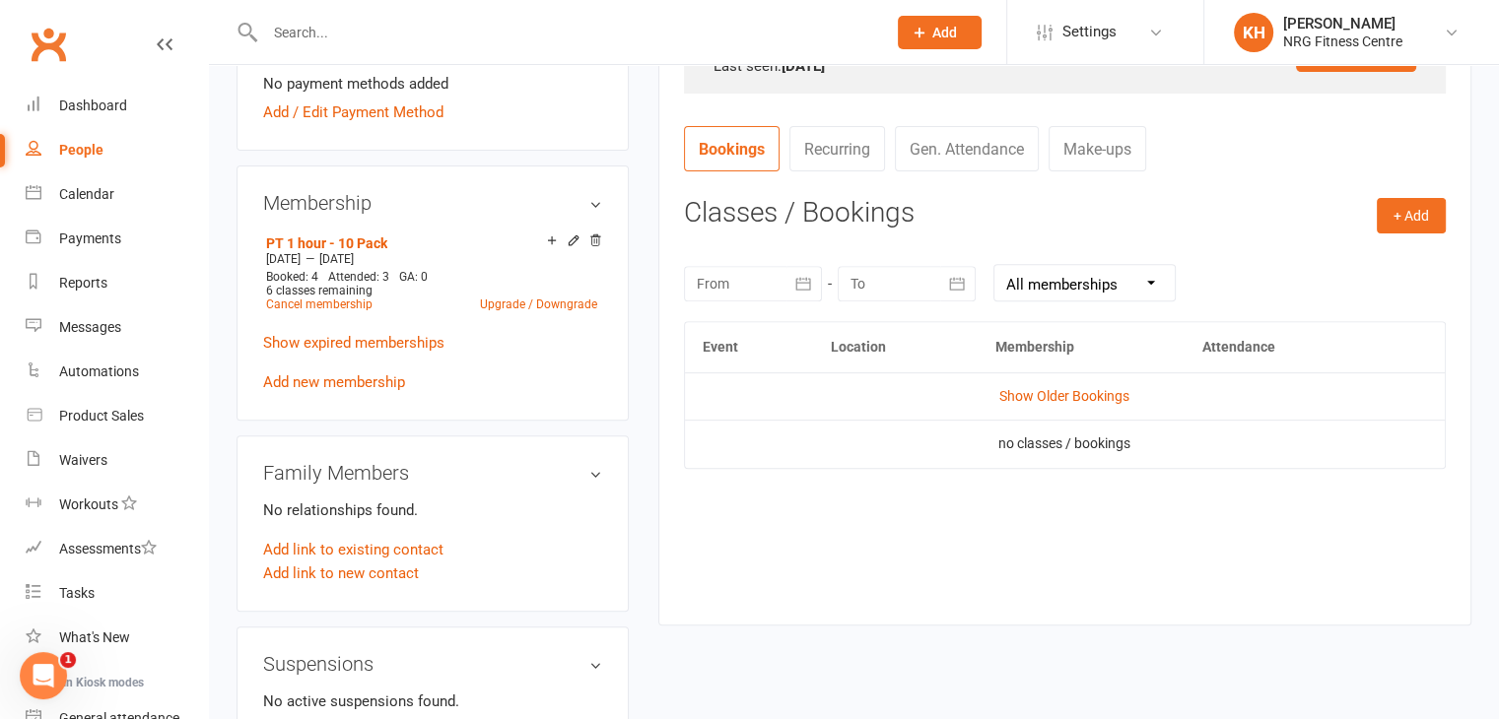
scroll to position [699, 0]
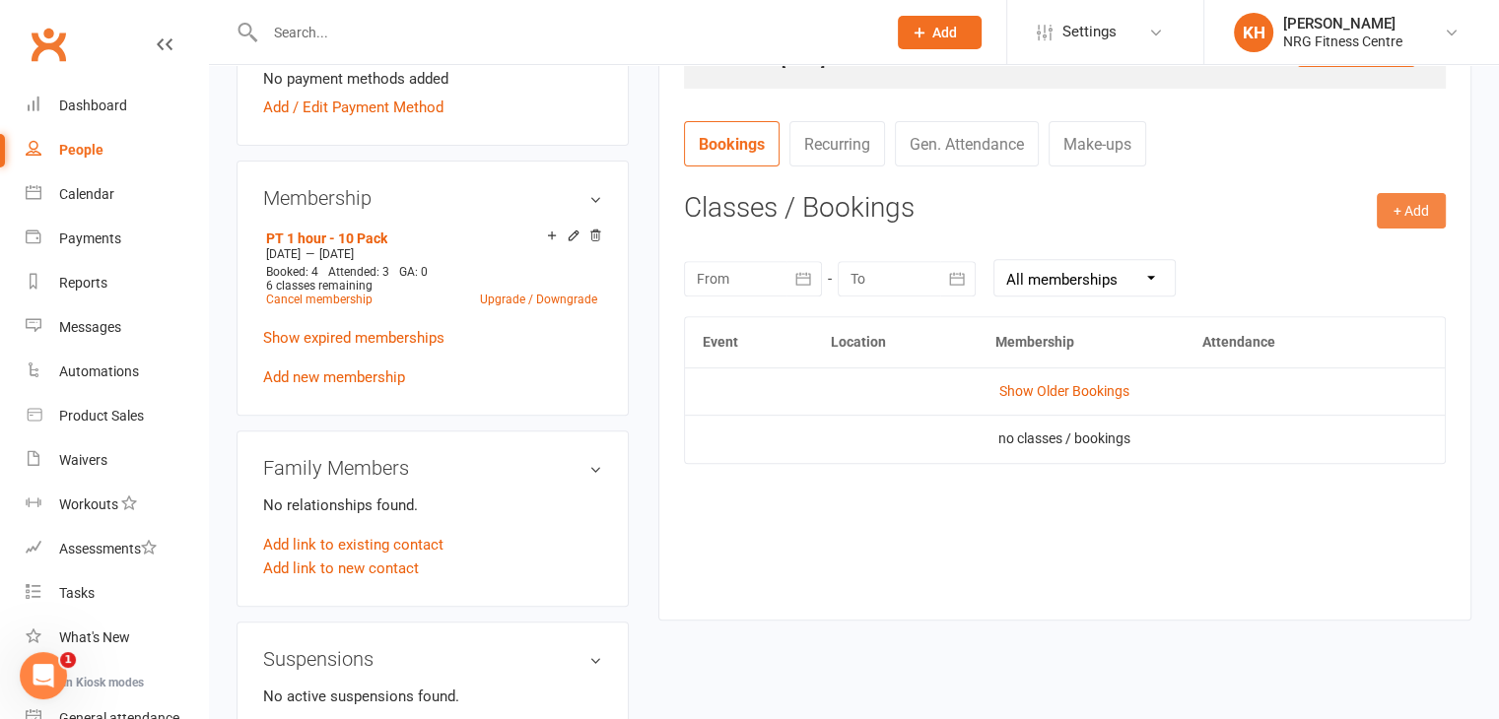
click at [1382, 220] on button "+ Add" at bounding box center [1411, 210] width 69 height 35
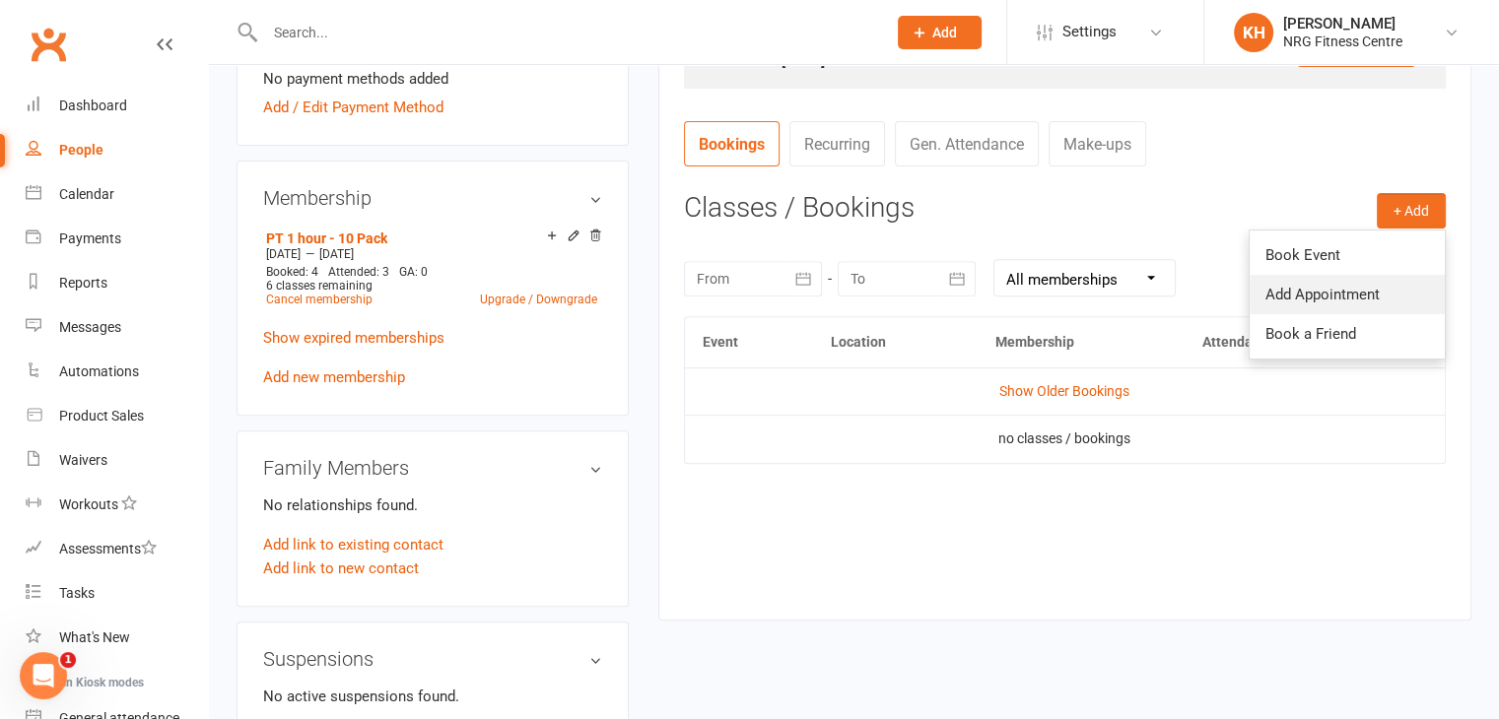
click at [1312, 296] on link "Add Appointment" at bounding box center [1347, 294] width 195 height 39
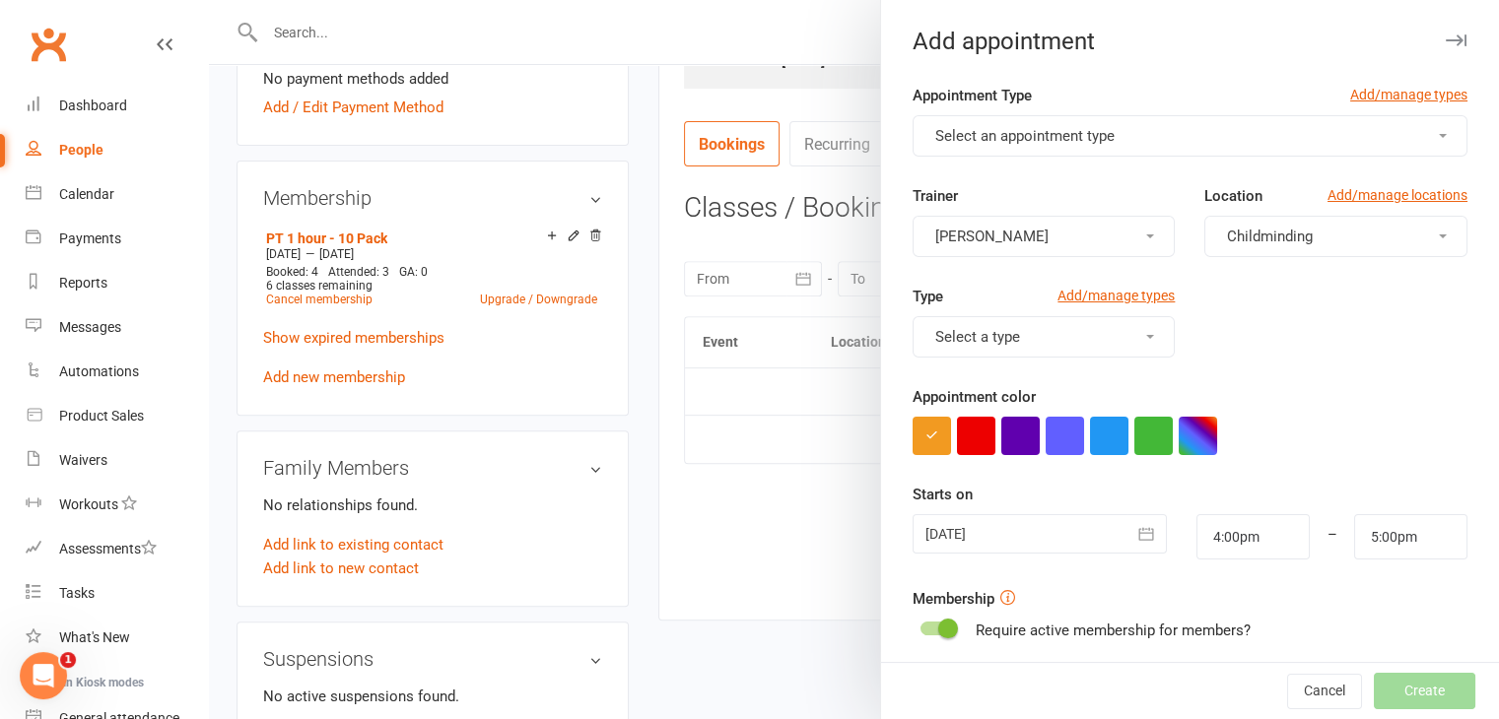
click at [998, 123] on button "Select an appointment type" at bounding box center [1190, 135] width 555 height 41
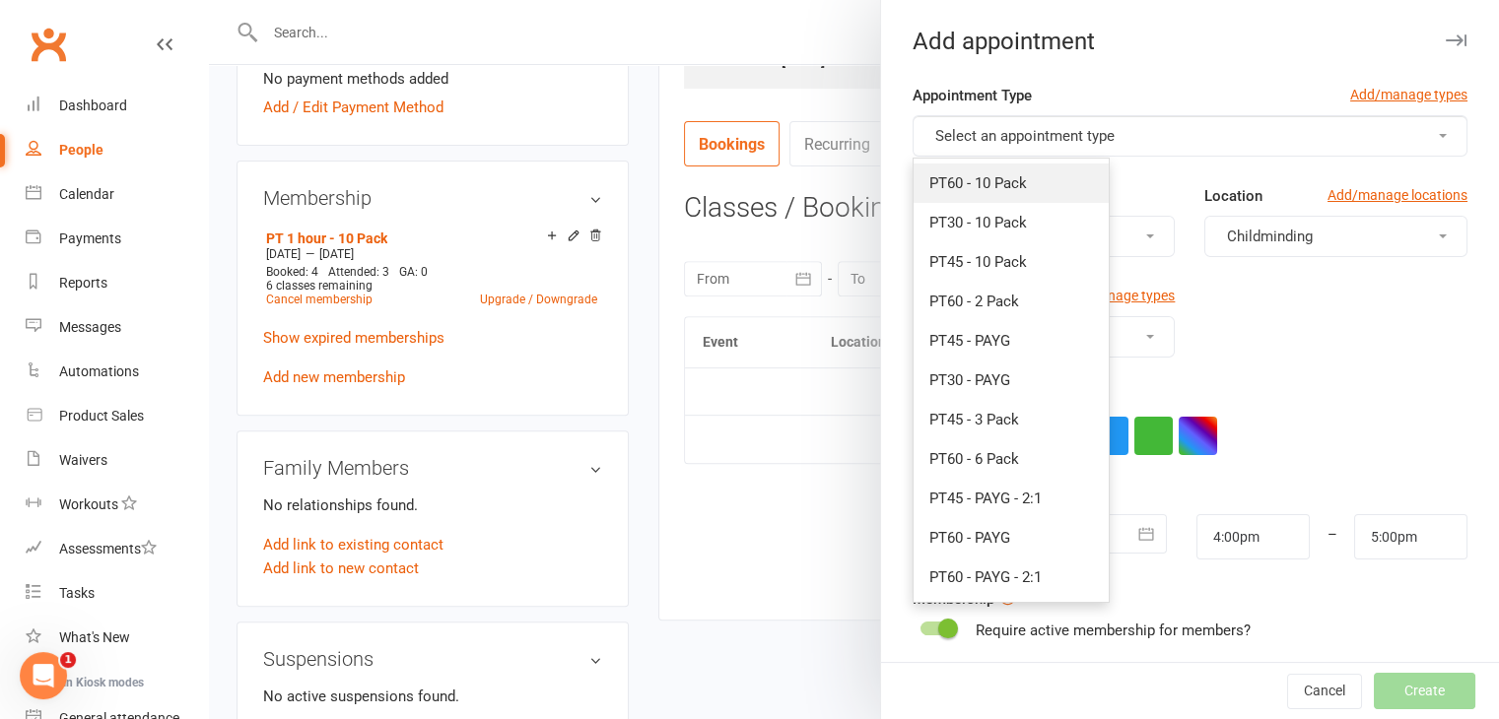
click at [992, 185] on span "PT60 - 10 Pack" at bounding box center [978, 183] width 98 height 18
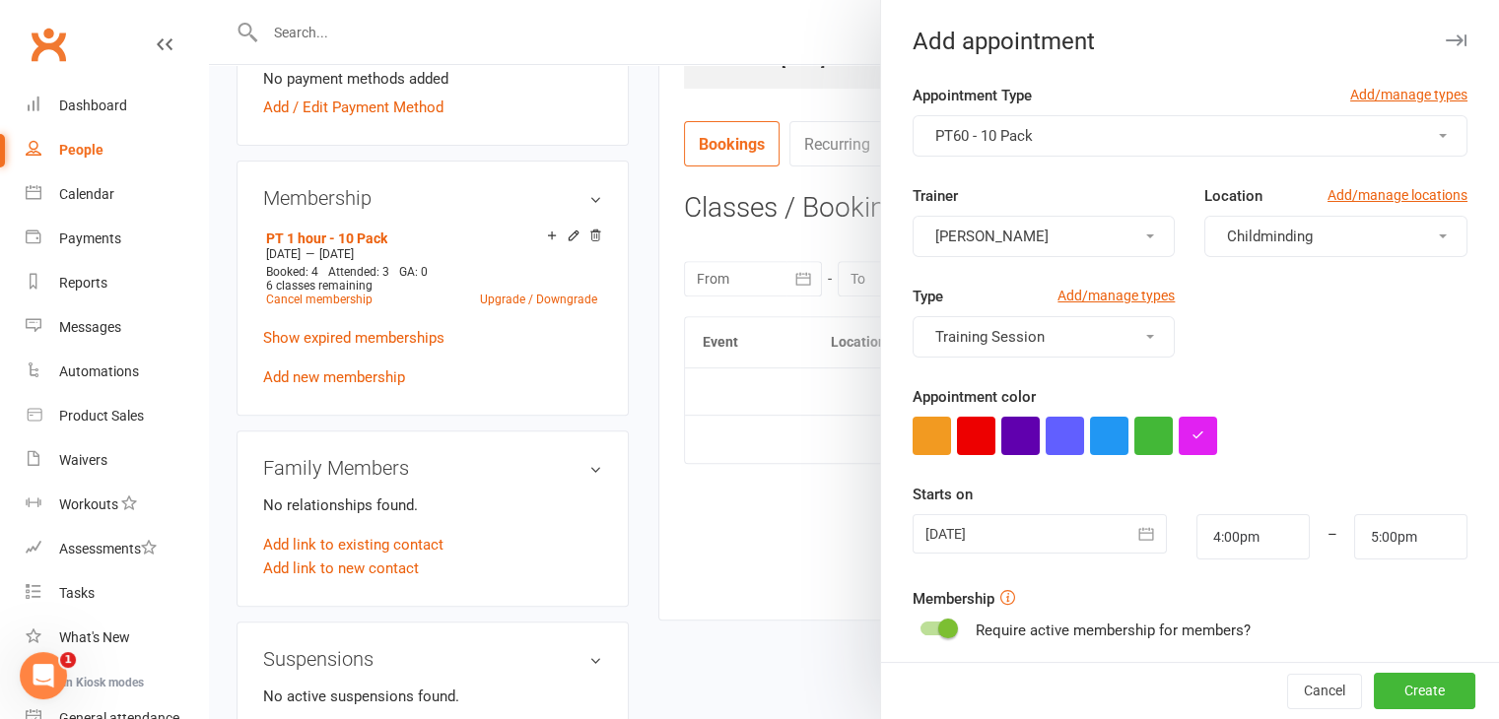
click at [1011, 234] on button "[PERSON_NAME]" at bounding box center [1044, 236] width 263 height 41
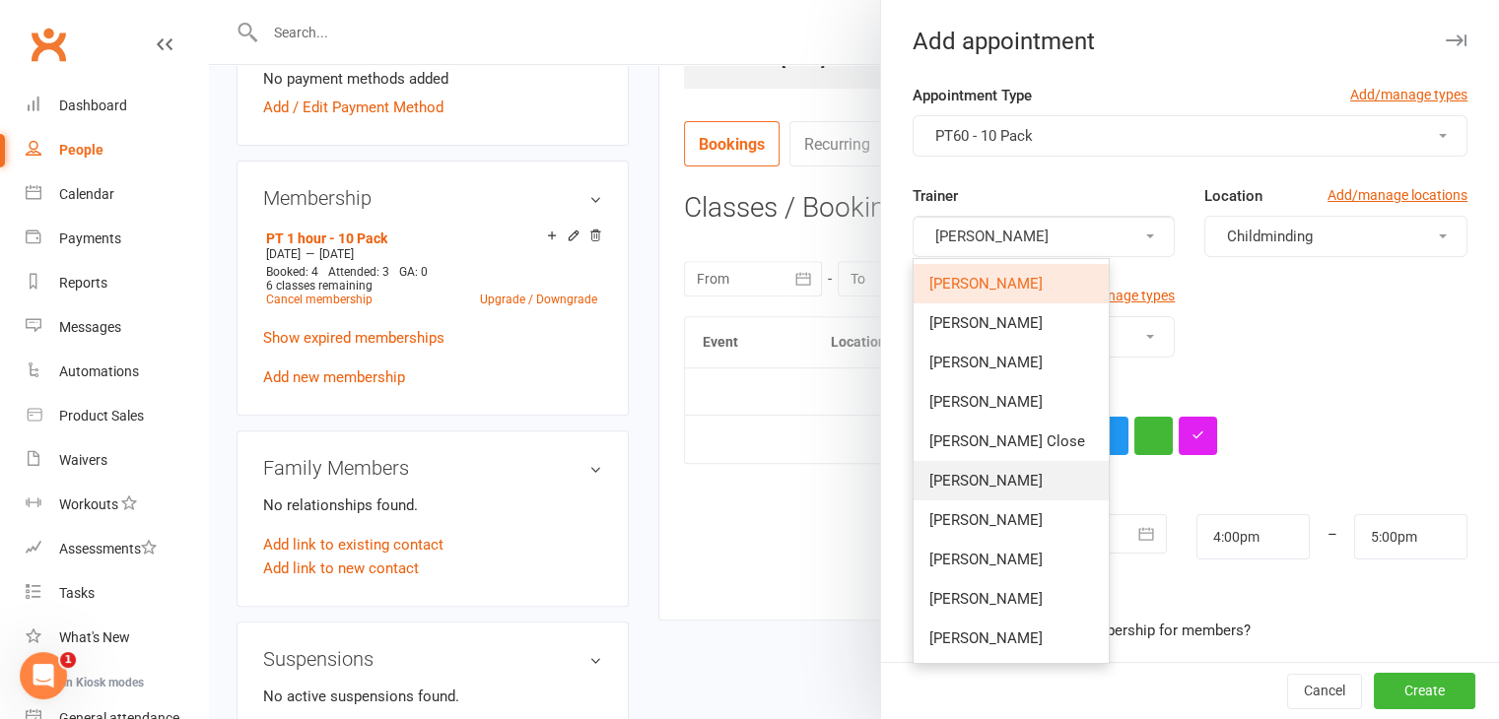
click at [944, 486] on span "[PERSON_NAME]" at bounding box center [985, 481] width 113 height 18
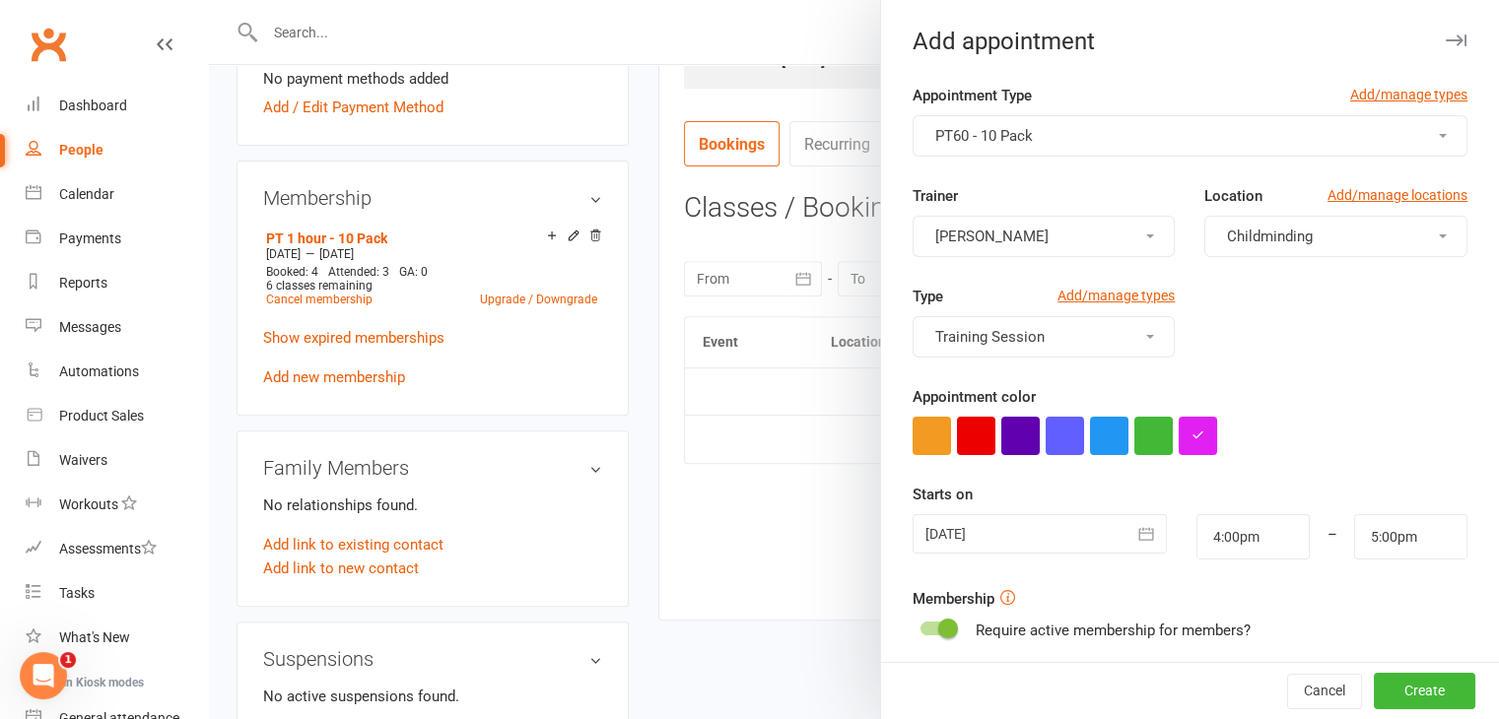
click at [1229, 240] on span "Childminding" at bounding box center [1270, 237] width 86 height 18
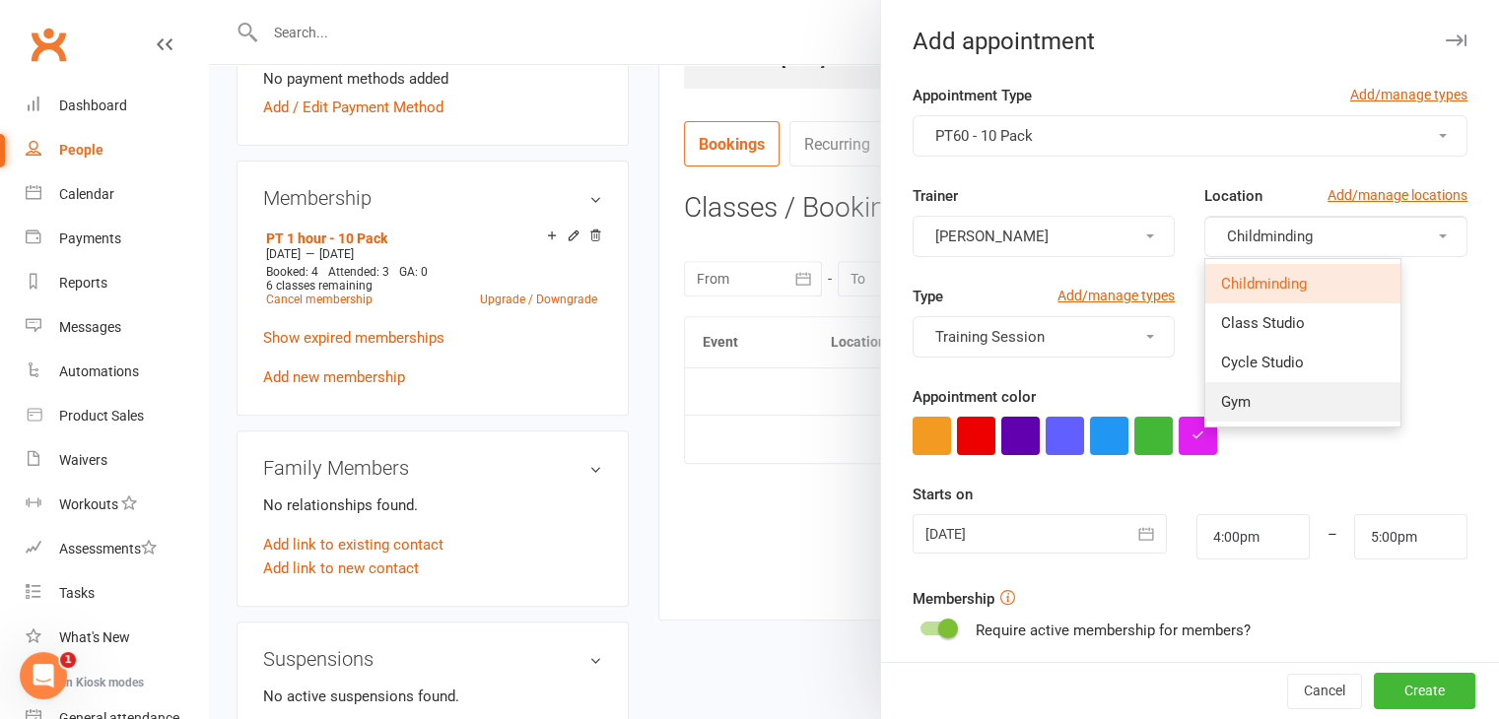
click at [1221, 406] on span "Gym" at bounding box center [1236, 402] width 30 height 18
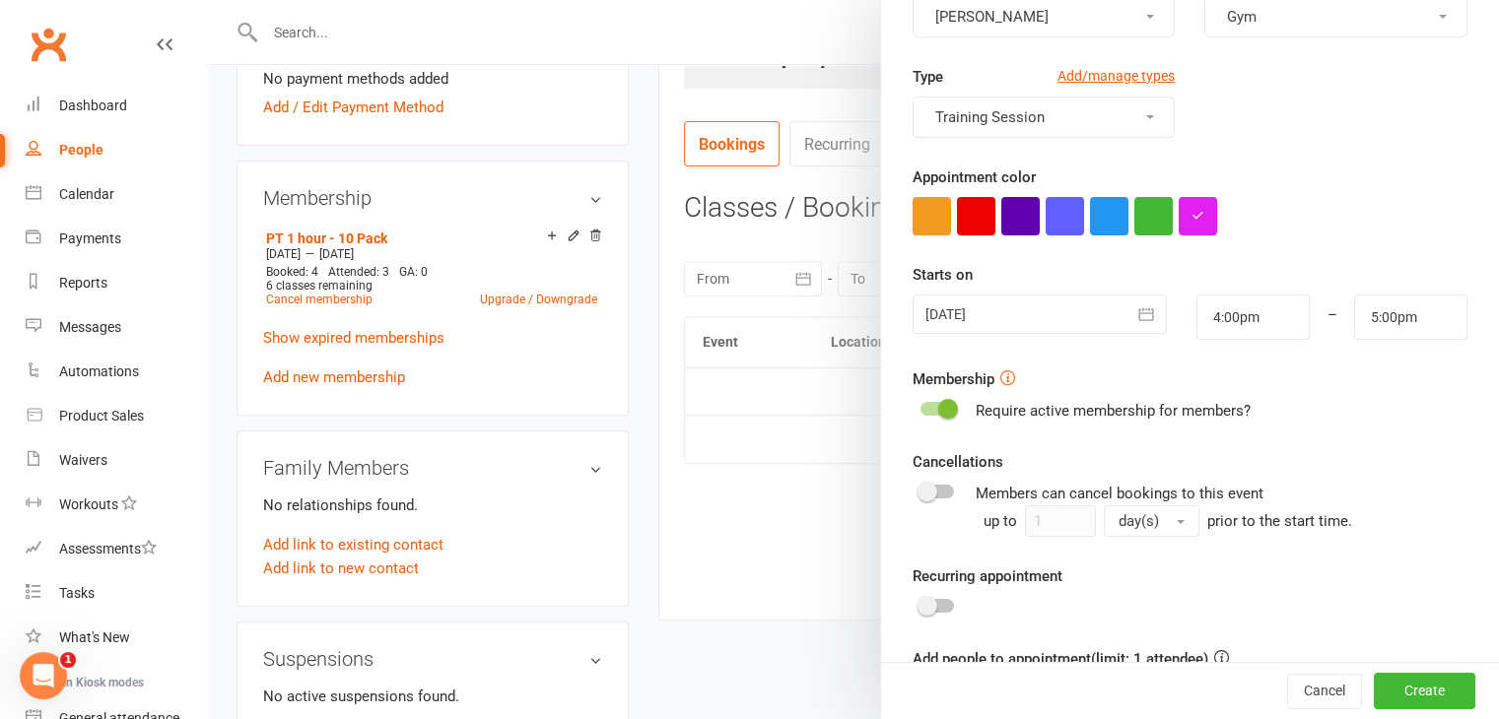
scroll to position [706, 0]
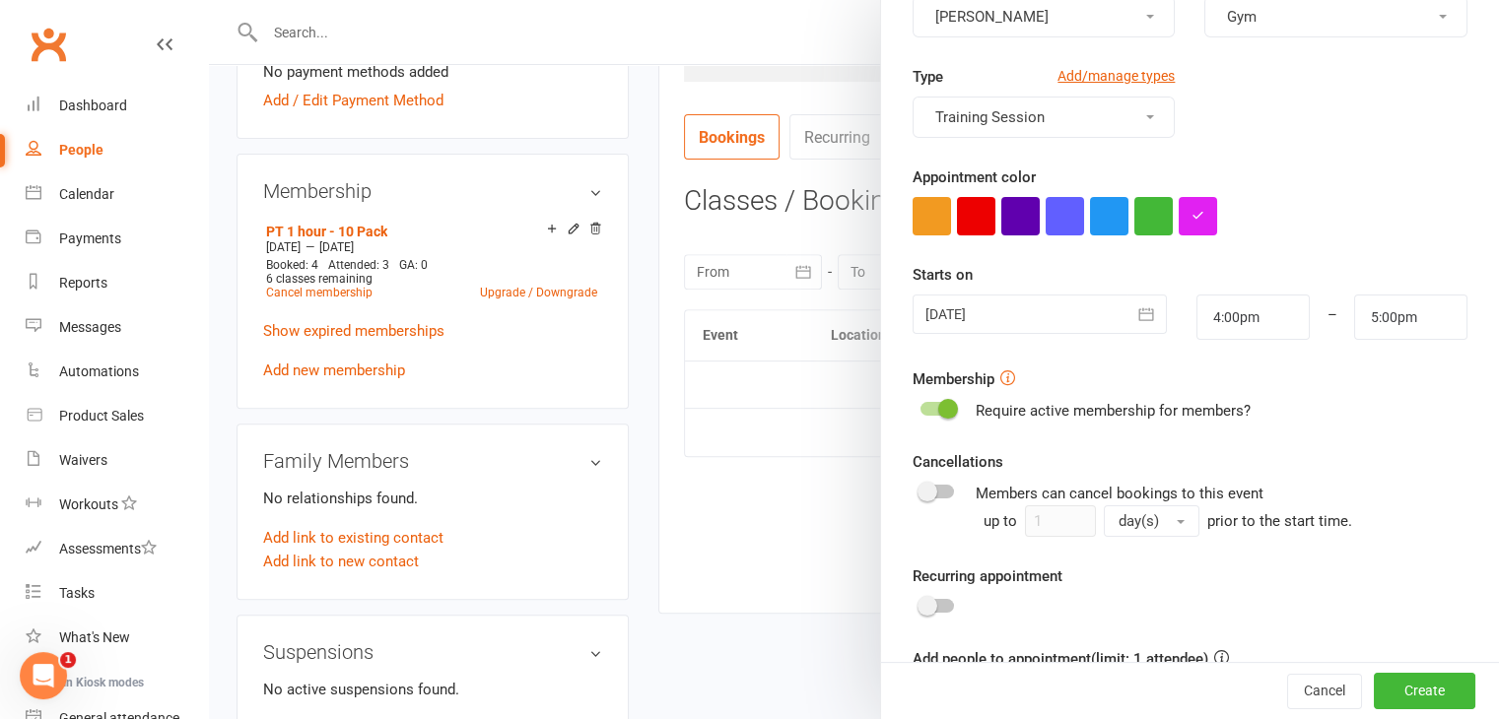
click at [938, 322] on div at bounding box center [1040, 314] width 254 height 39
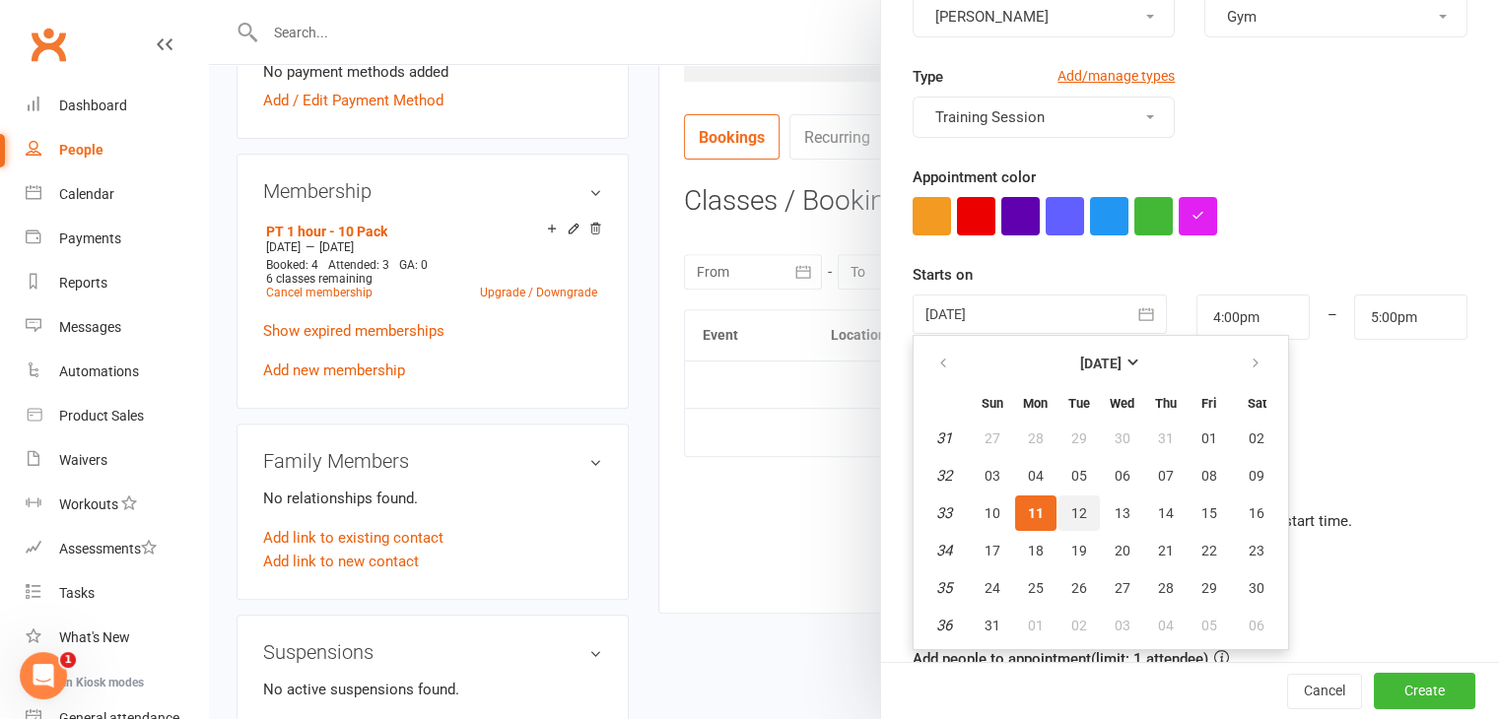
click at [1071, 508] on span "12" at bounding box center [1079, 514] width 16 height 16
type input "[DATE]"
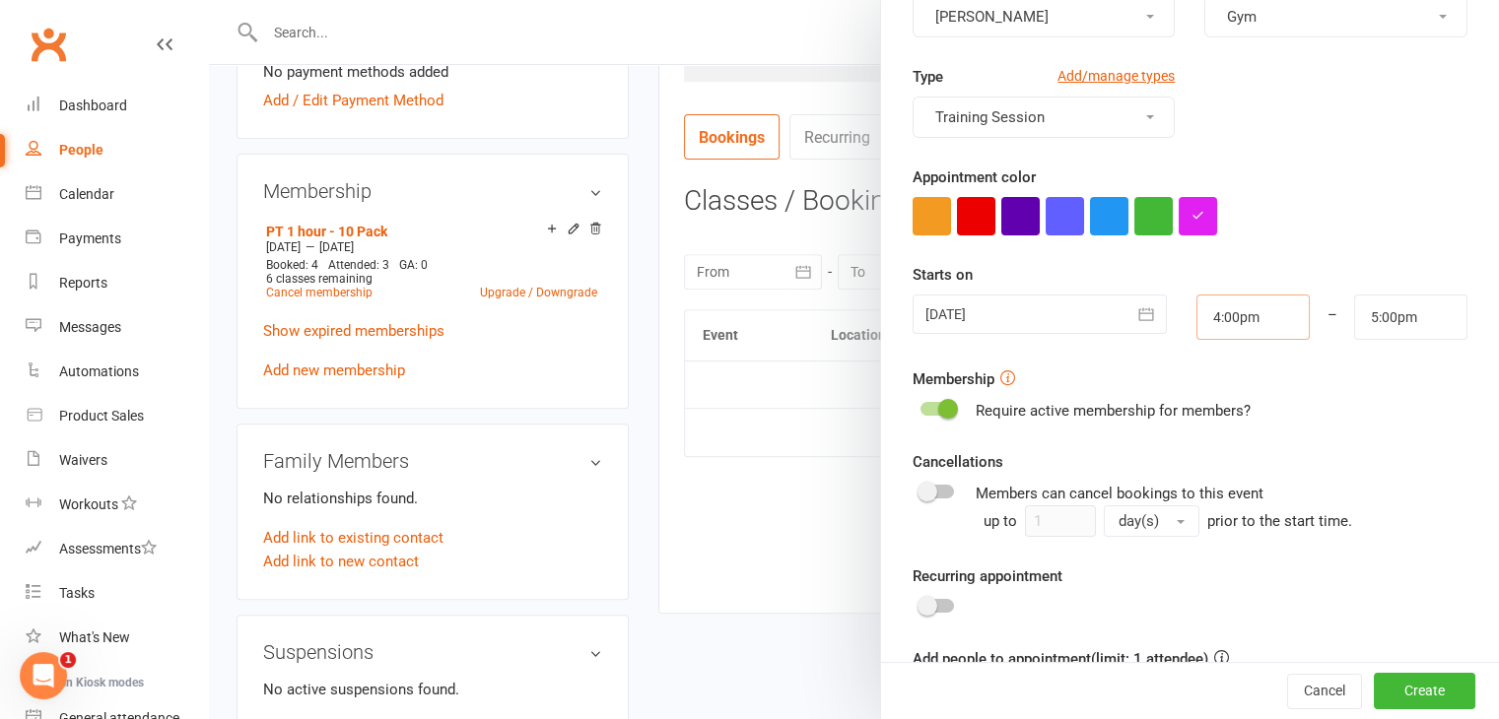
click at [1209, 303] on input "4:00pm" at bounding box center [1252, 317] width 113 height 45
drag, startPoint x: 1175, startPoint y: 314, endPoint x: 1128, endPoint y: 314, distance: 46.3
click at [1138, 314] on div "[DATE] [DATE] Sun Mon Tue Wed Thu Fri Sat 31 27 28 29 30 31 01 02 32 03 04 05 0…" at bounding box center [1190, 317] width 584 height 45
type input "9"
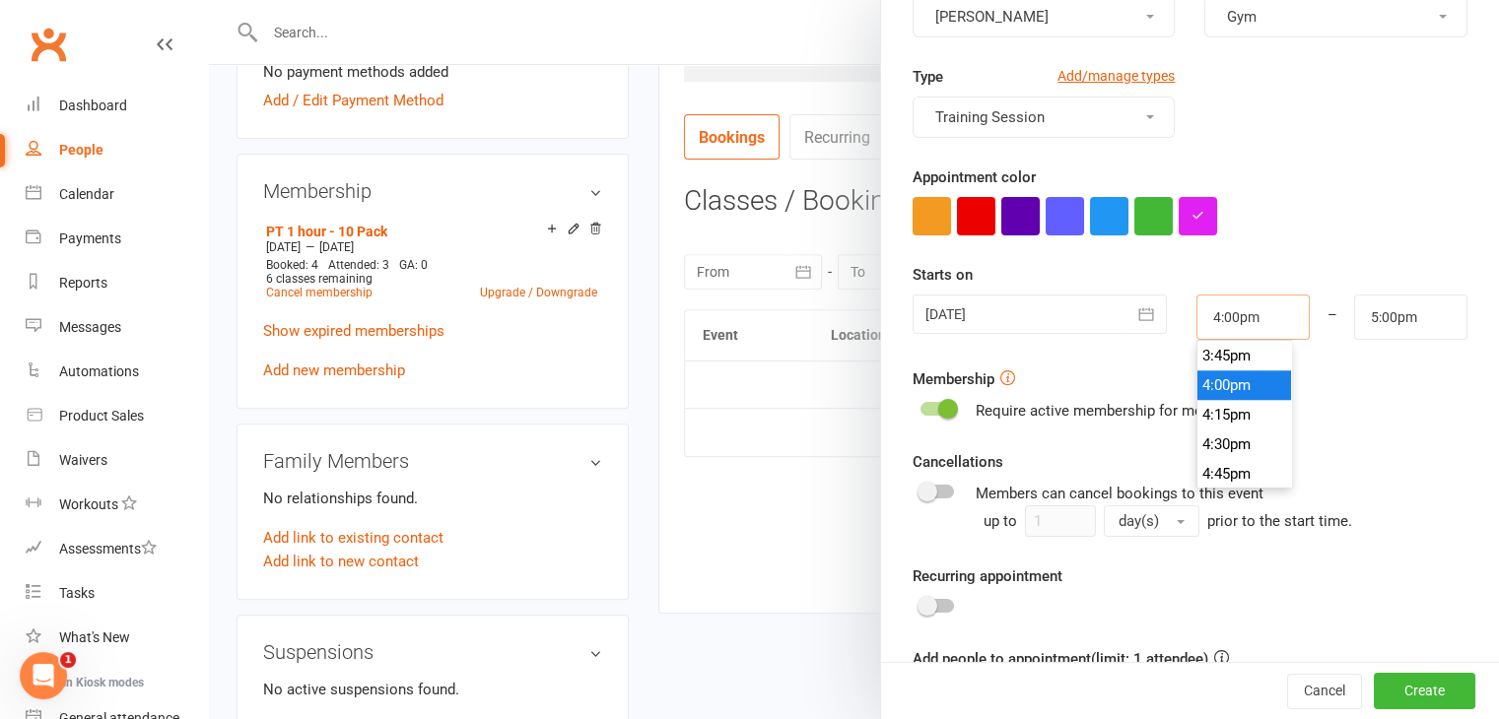
type input "10:00am"
type input "9.3"
type input "10:00pm"
type input "9.30"
type input "10:30am"
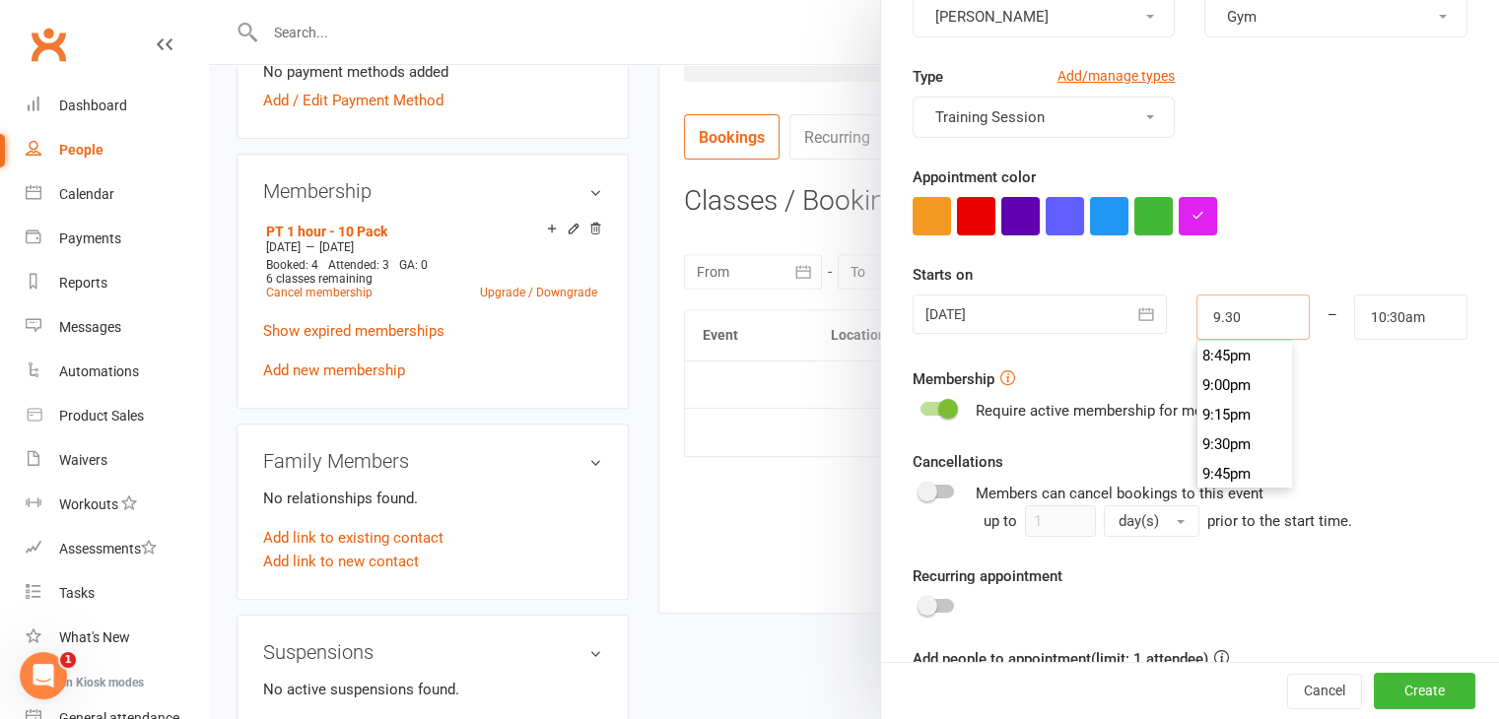
scroll to position [1093, 0]
type input "9:30am"
click at [1202, 389] on li "9:30am" at bounding box center [1244, 387] width 95 height 30
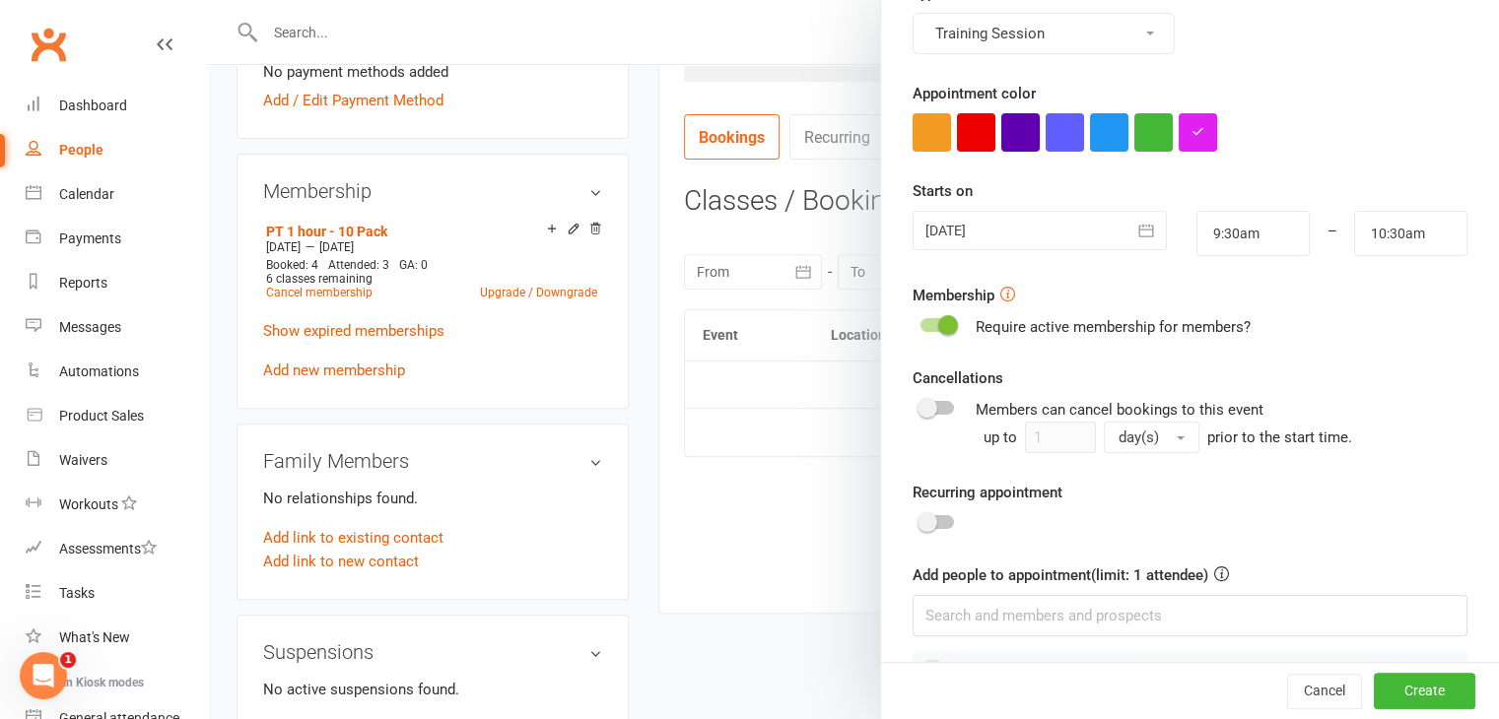
scroll to position [359, 0]
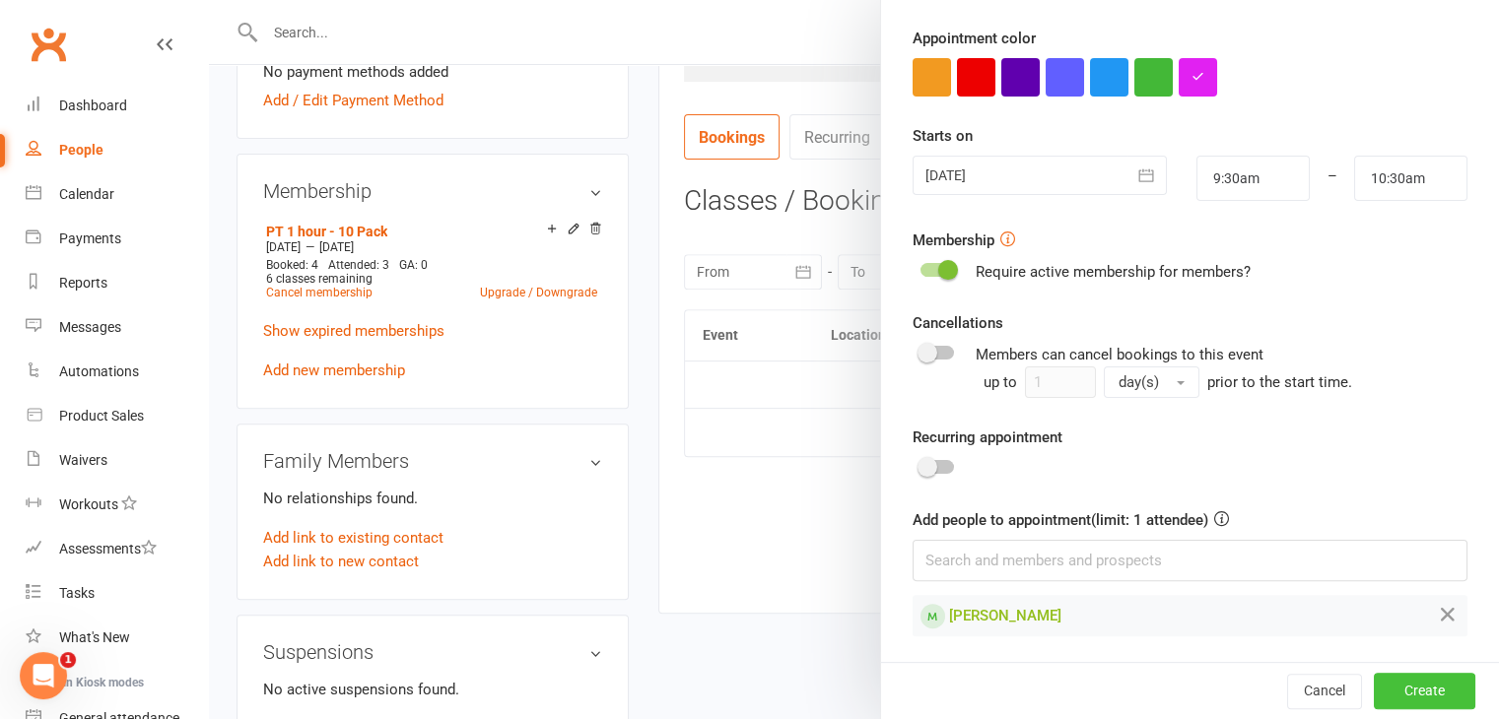
click at [1402, 687] on button "Create" at bounding box center [1425, 691] width 102 height 35
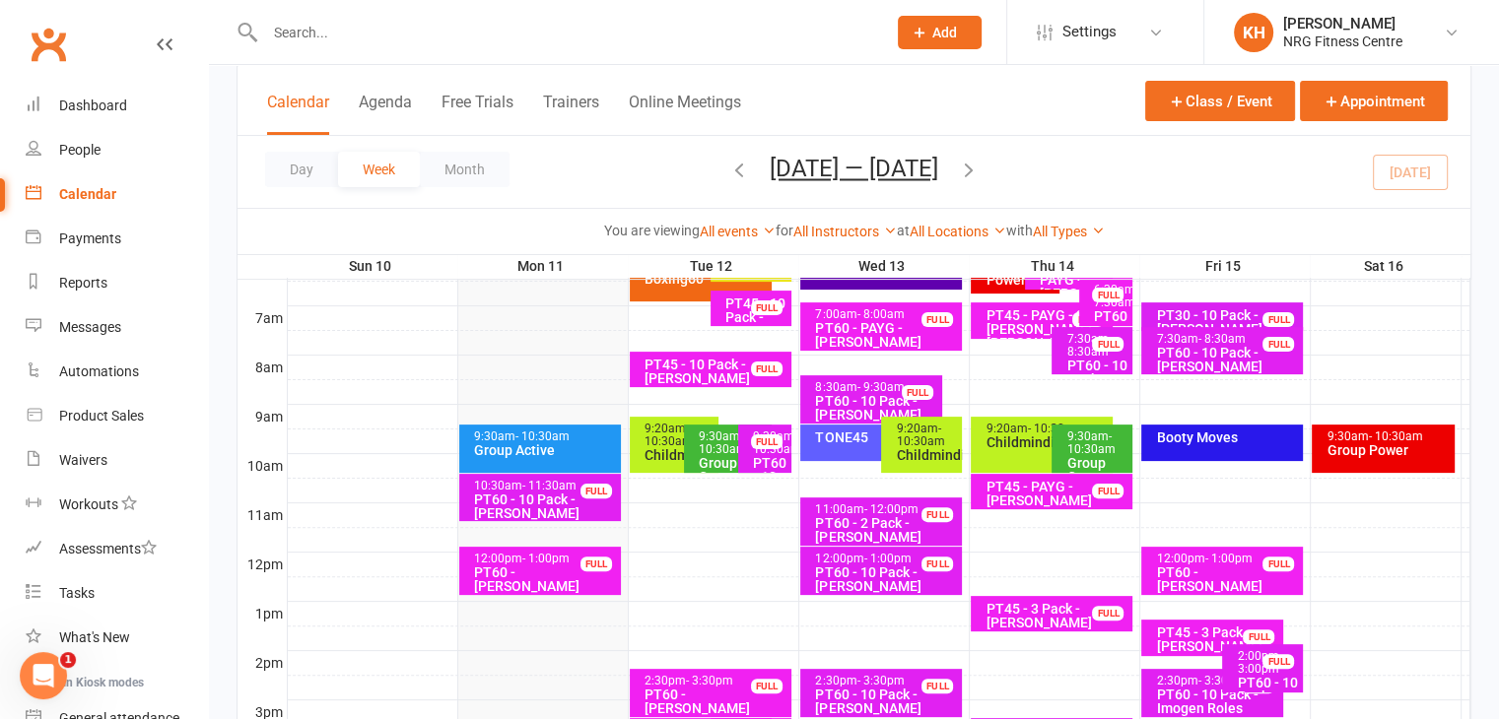
scroll to position [454, 0]
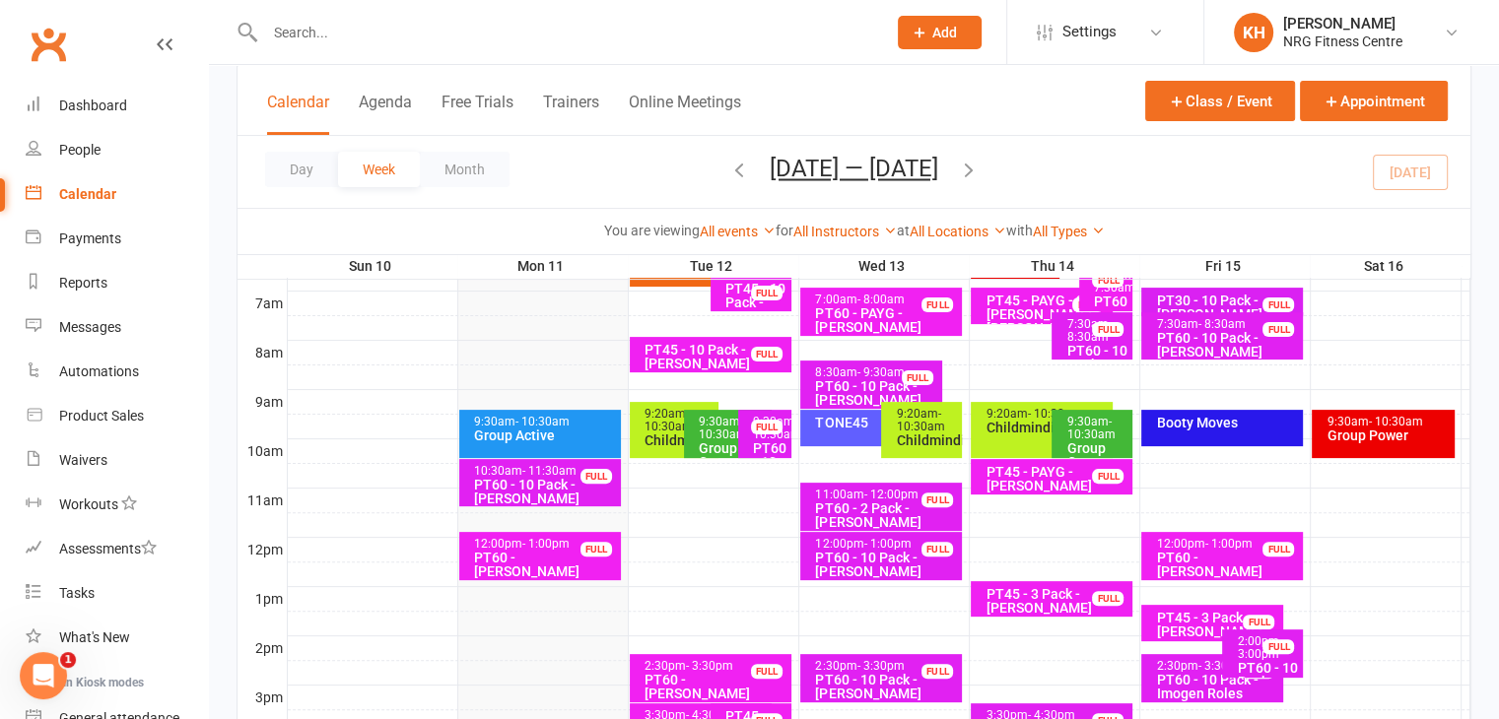
click at [512, 494] on div "PT60 - 10 Pack - Alison Clark" at bounding box center [545, 492] width 144 height 28
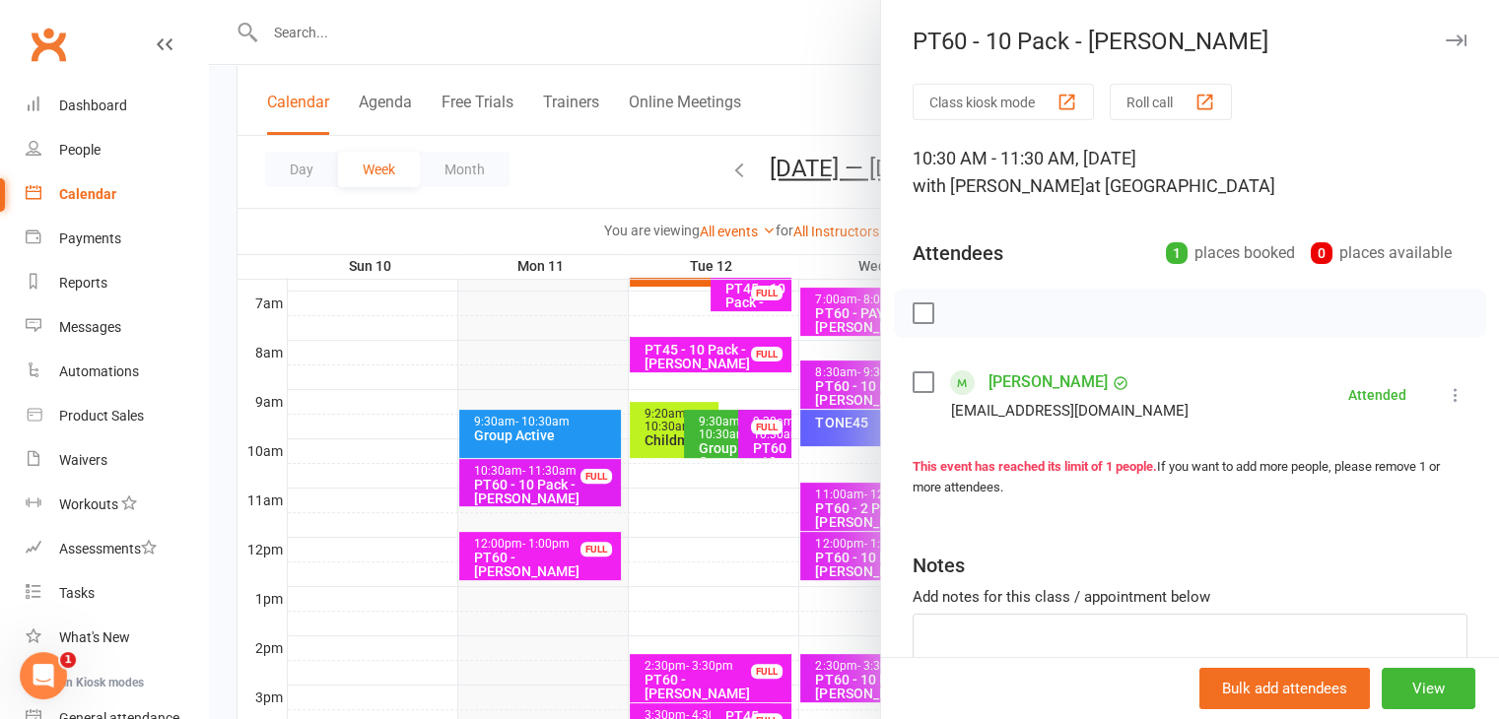
click at [539, 562] on div at bounding box center [854, 359] width 1290 height 719
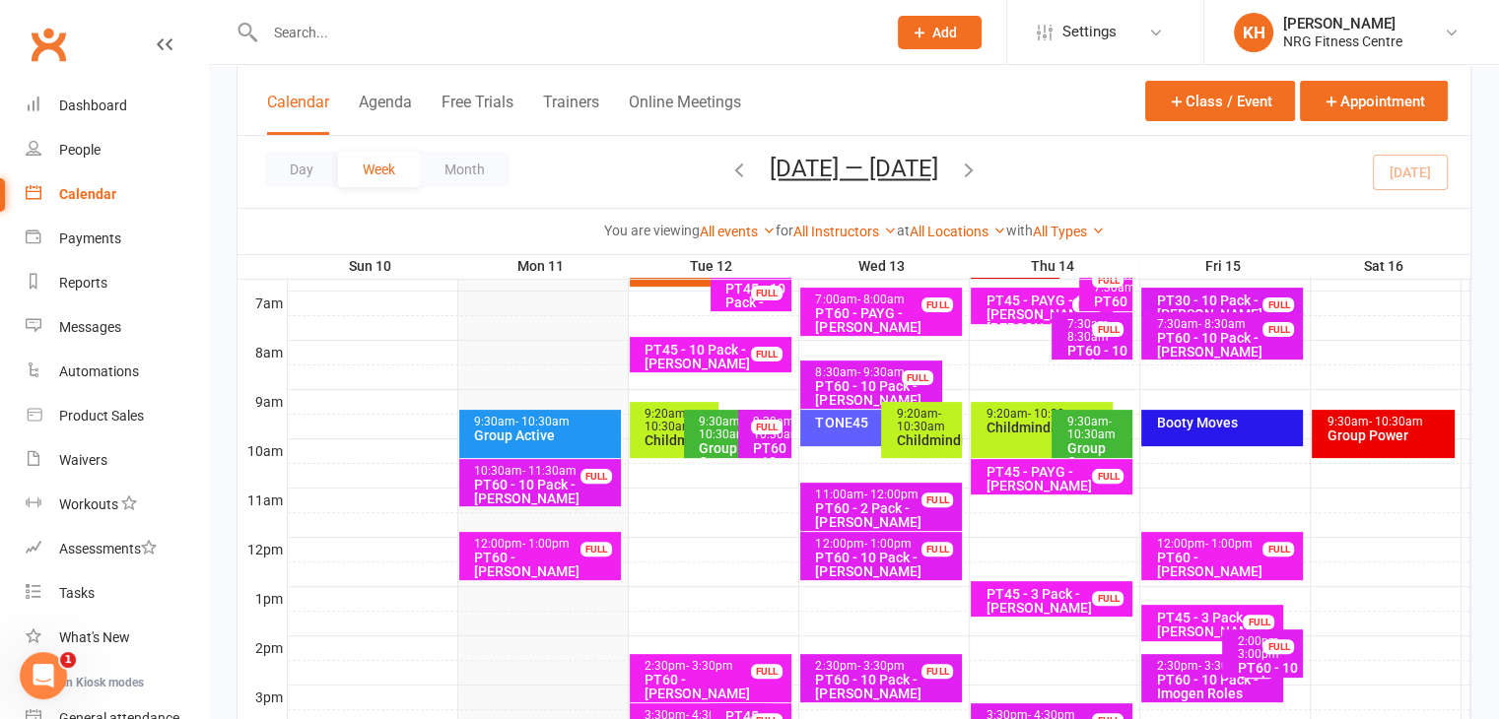
click at [539, 562] on div "PT60 - Andrew Rowntree" at bounding box center [545, 565] width 144 height 28
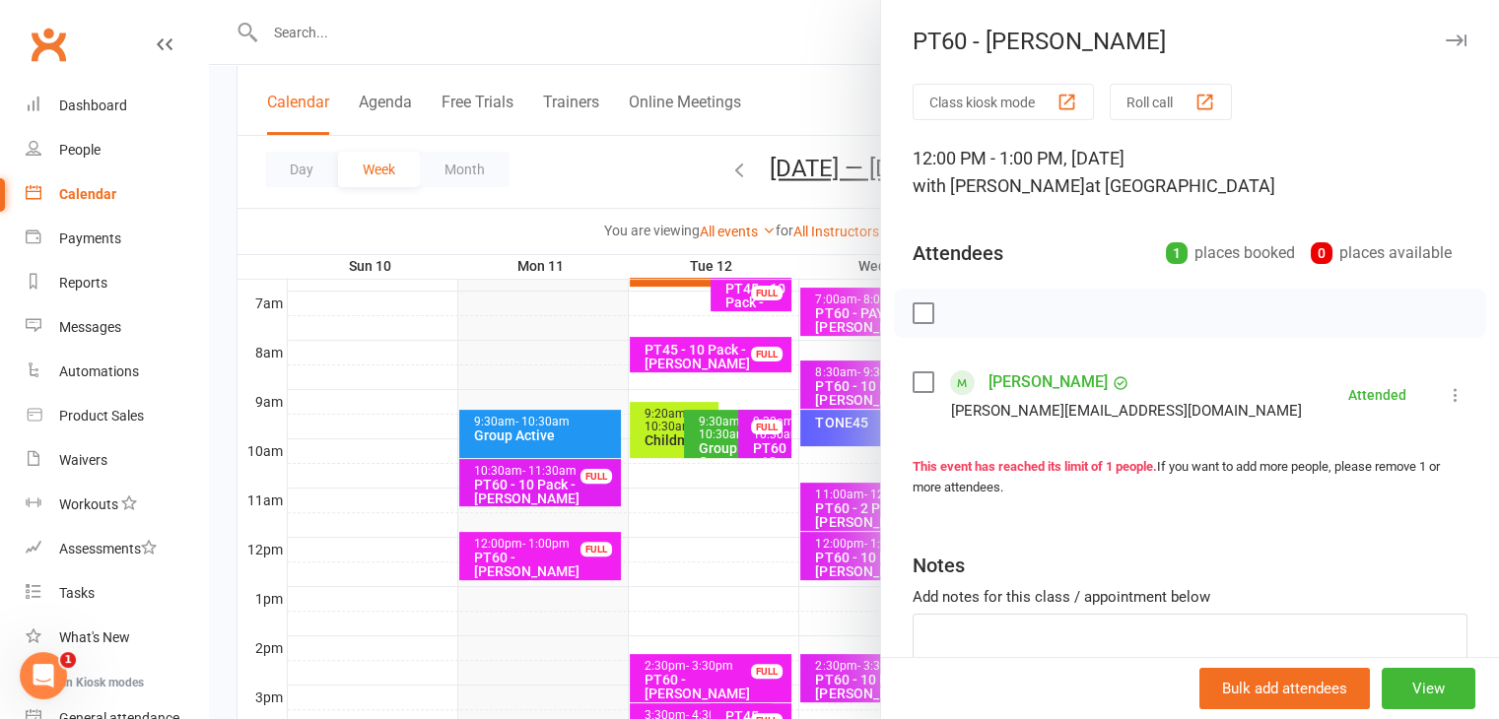
click at [1446, 40] on icon "button" at bounding box center [1456, 40] width 21 height 12
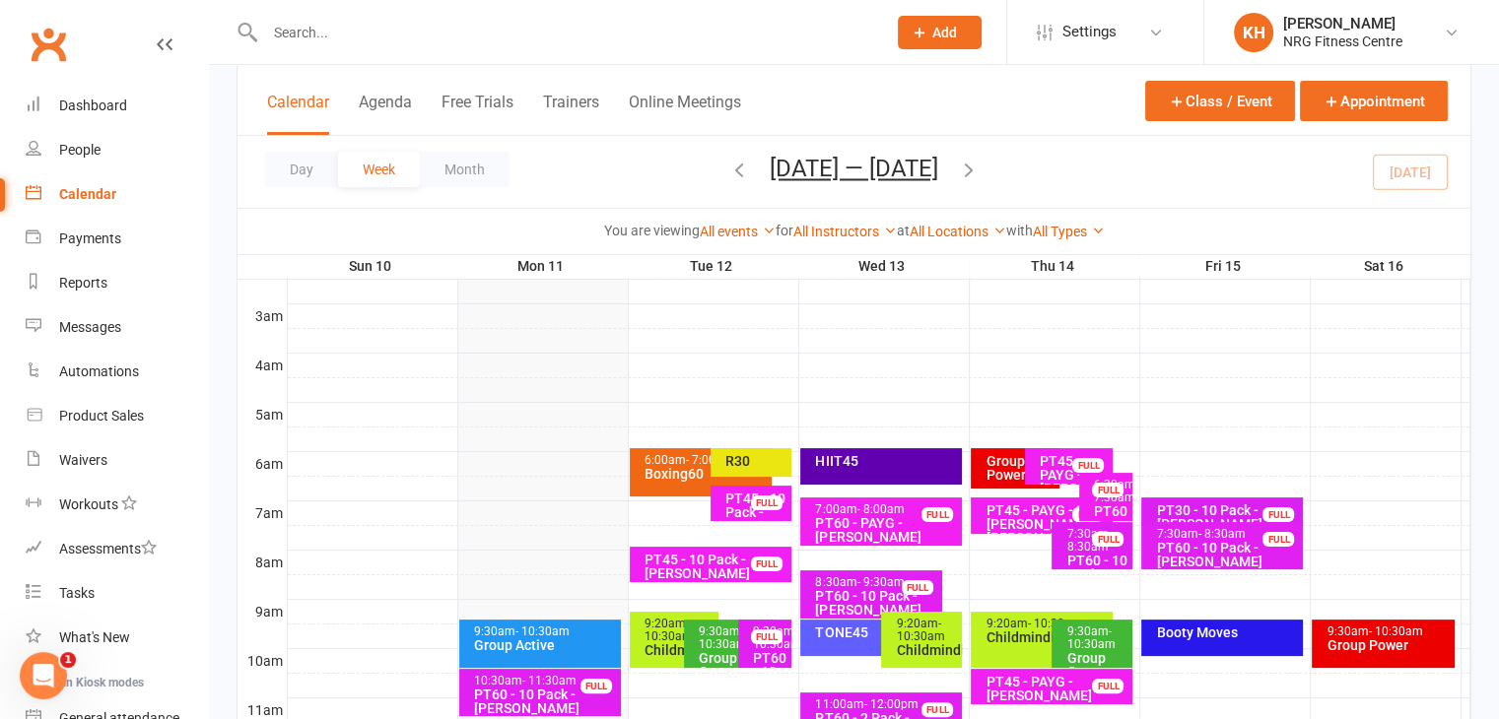
scroll to position [239, 0]
